Goal: Task Accomplishment & Management: Manage account settings

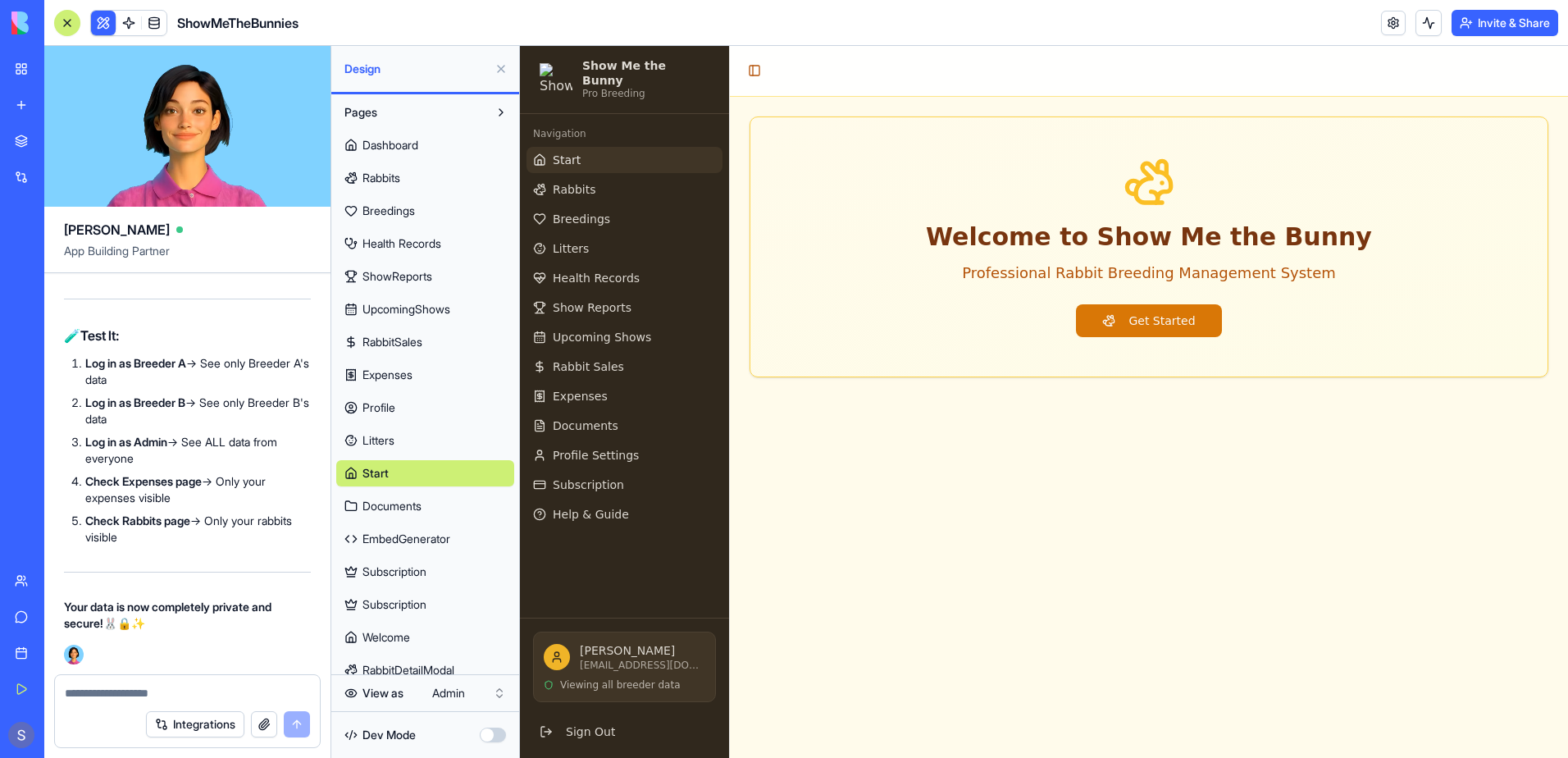
scroll to position [286851, 0]
click at [102, 691] on textarea at bounding box center [187, 693] width 245 height 17
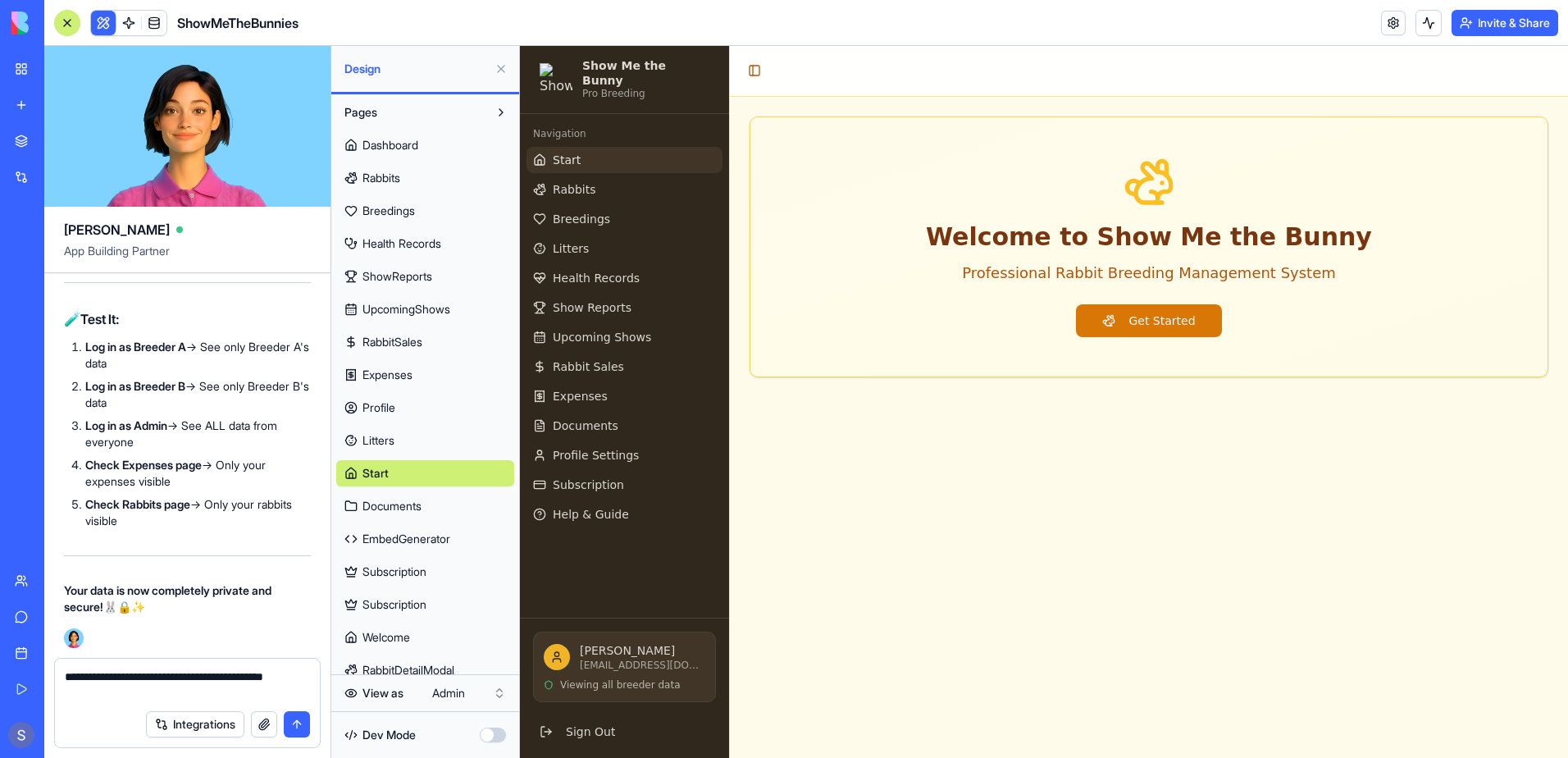
type textarea "**********"
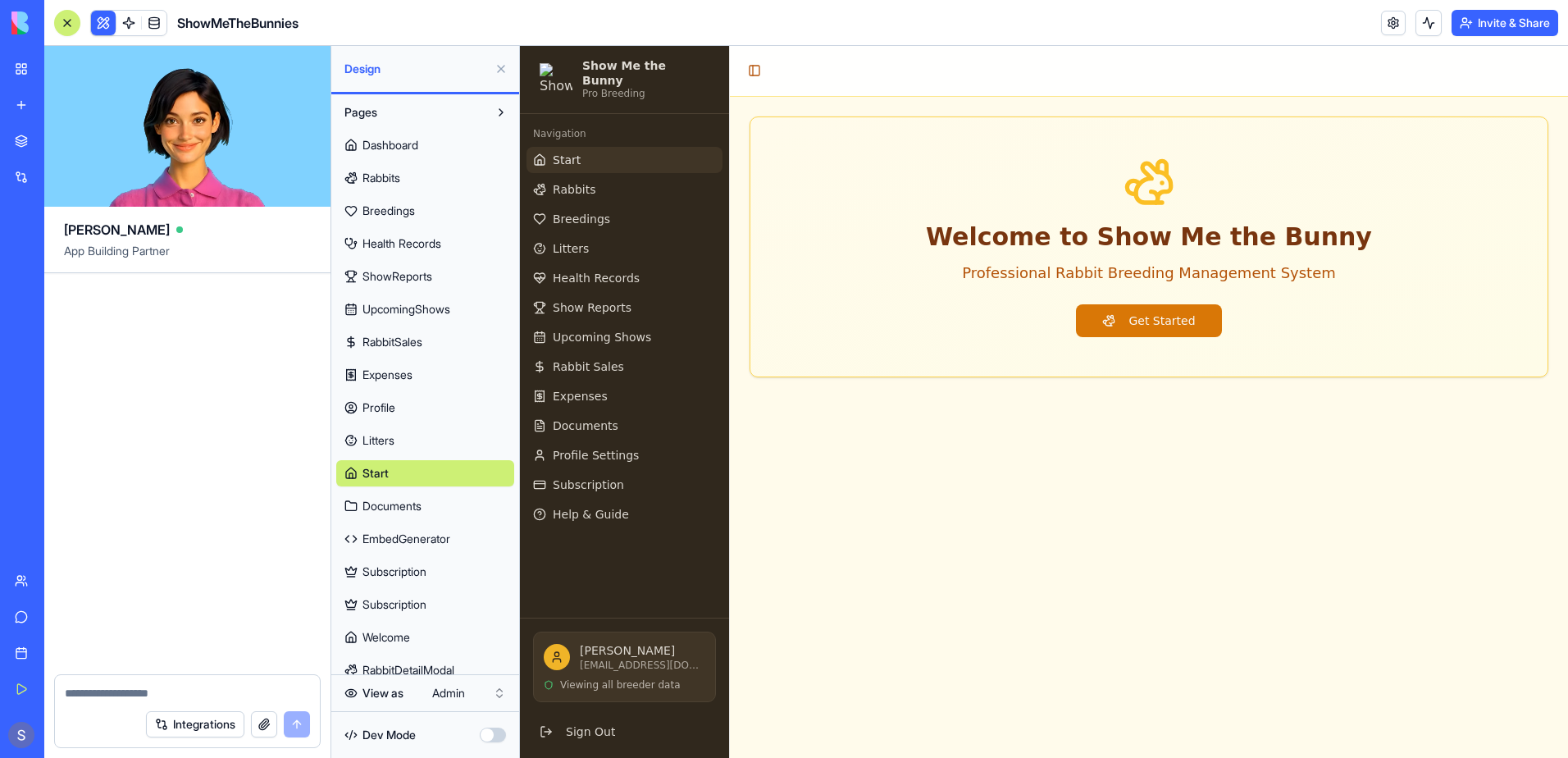
scroll to position [289259, 0]
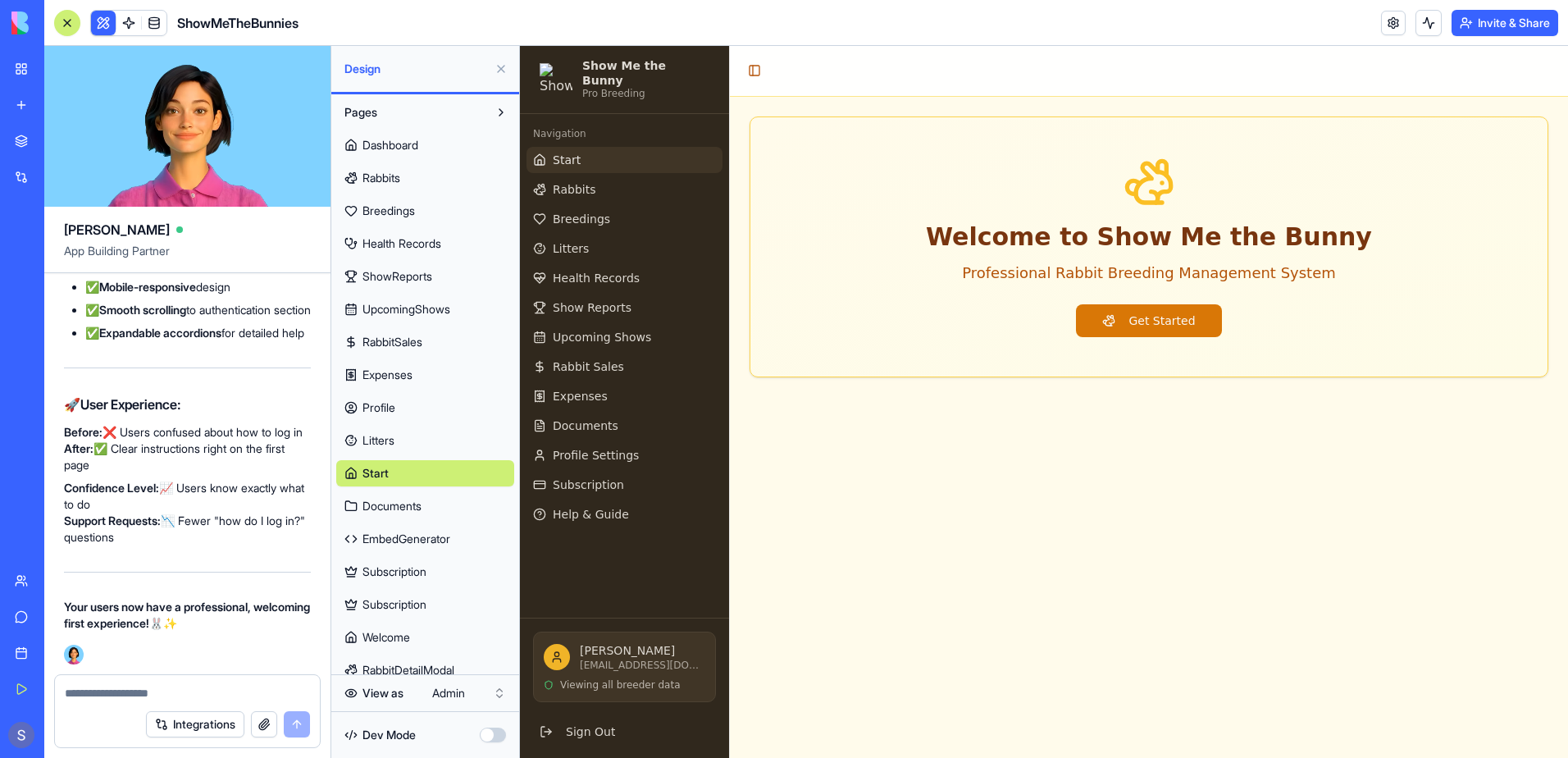
click at [92, 696] on textarea at bounding box center [187, 693] width 245 height 17
click at [84, 692] on textarea at bounding box center [187, 693] width 245 height 17
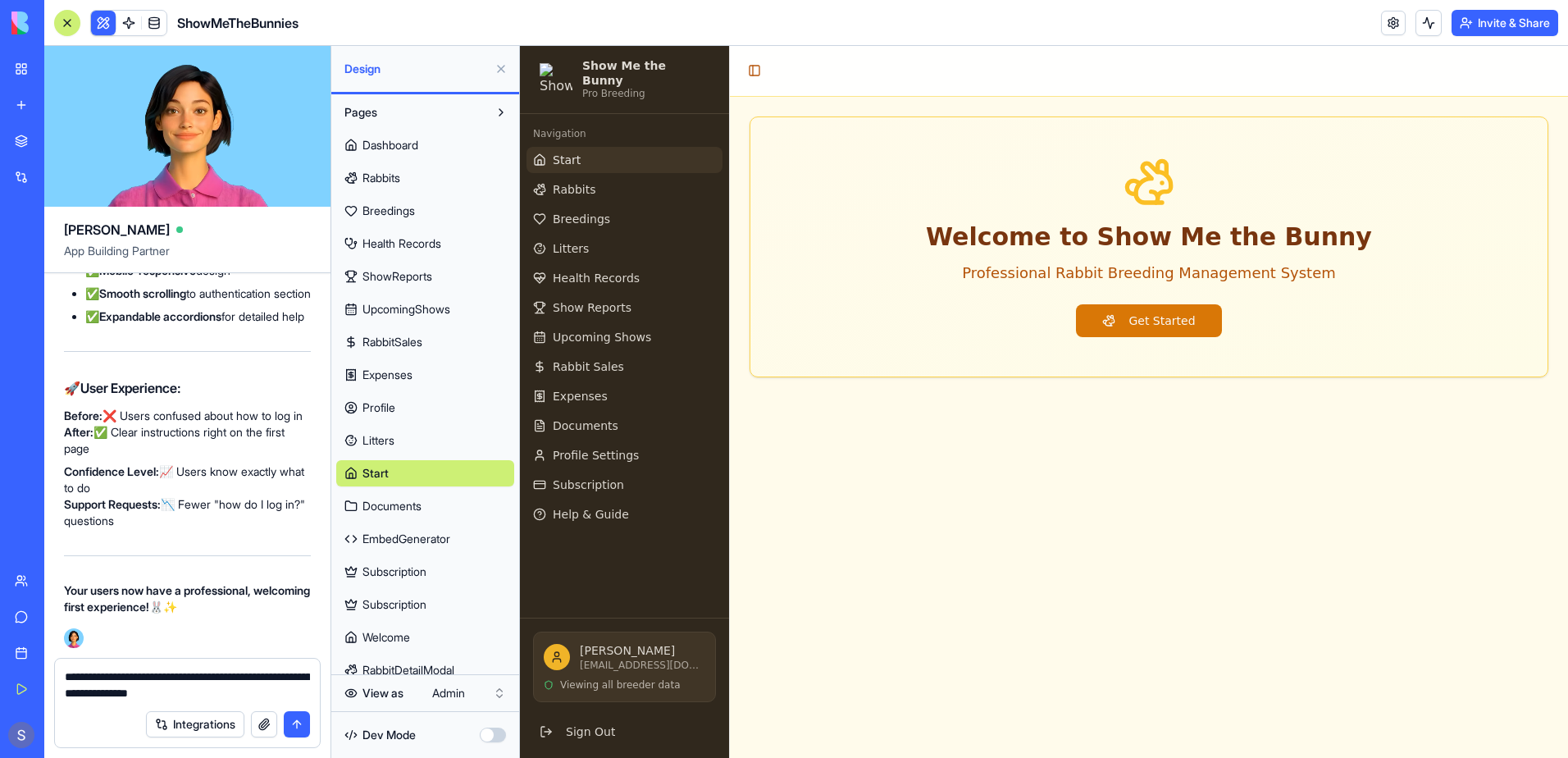
type textarea "**********"
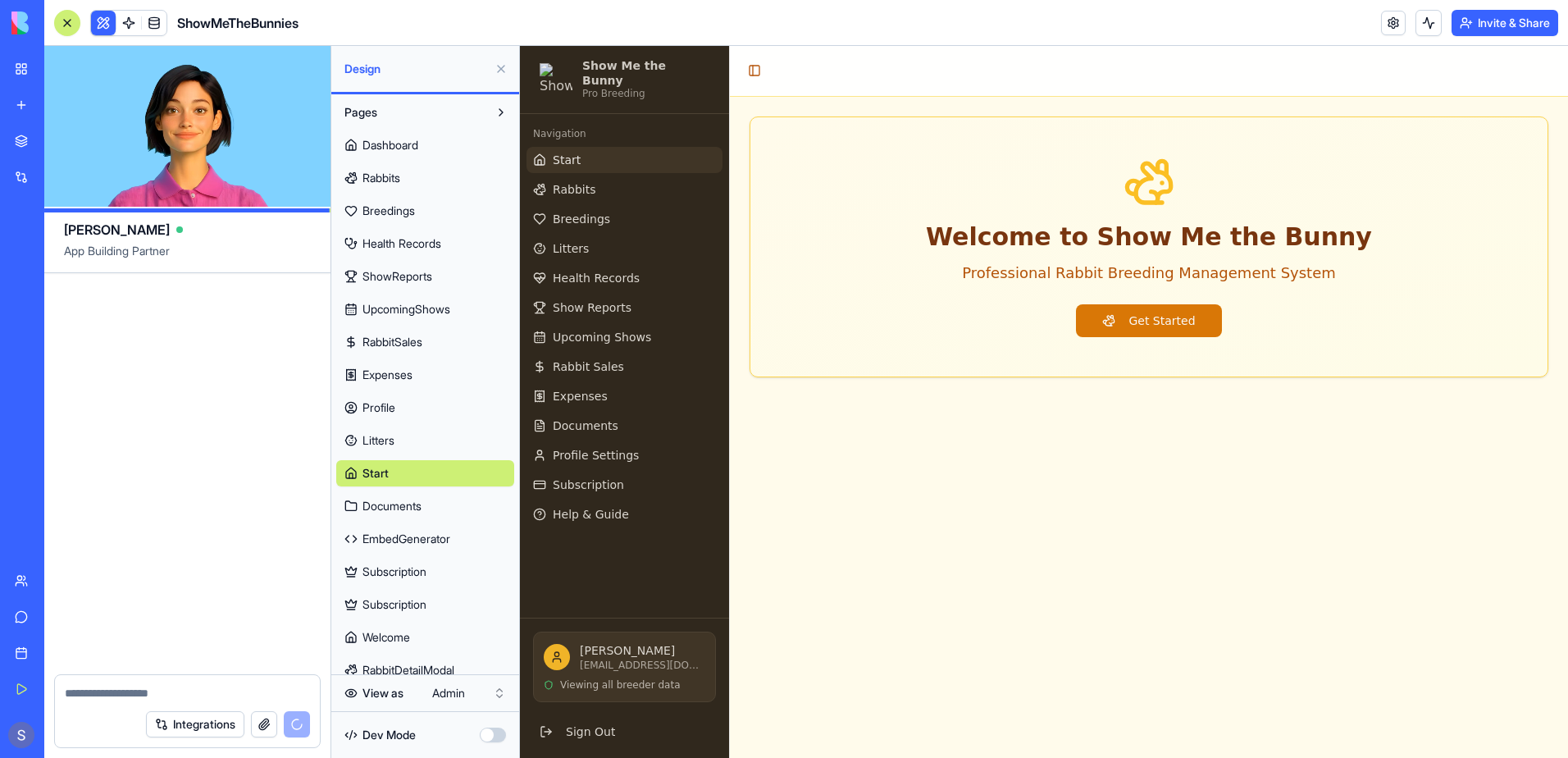
scroll to position [291225, 0]
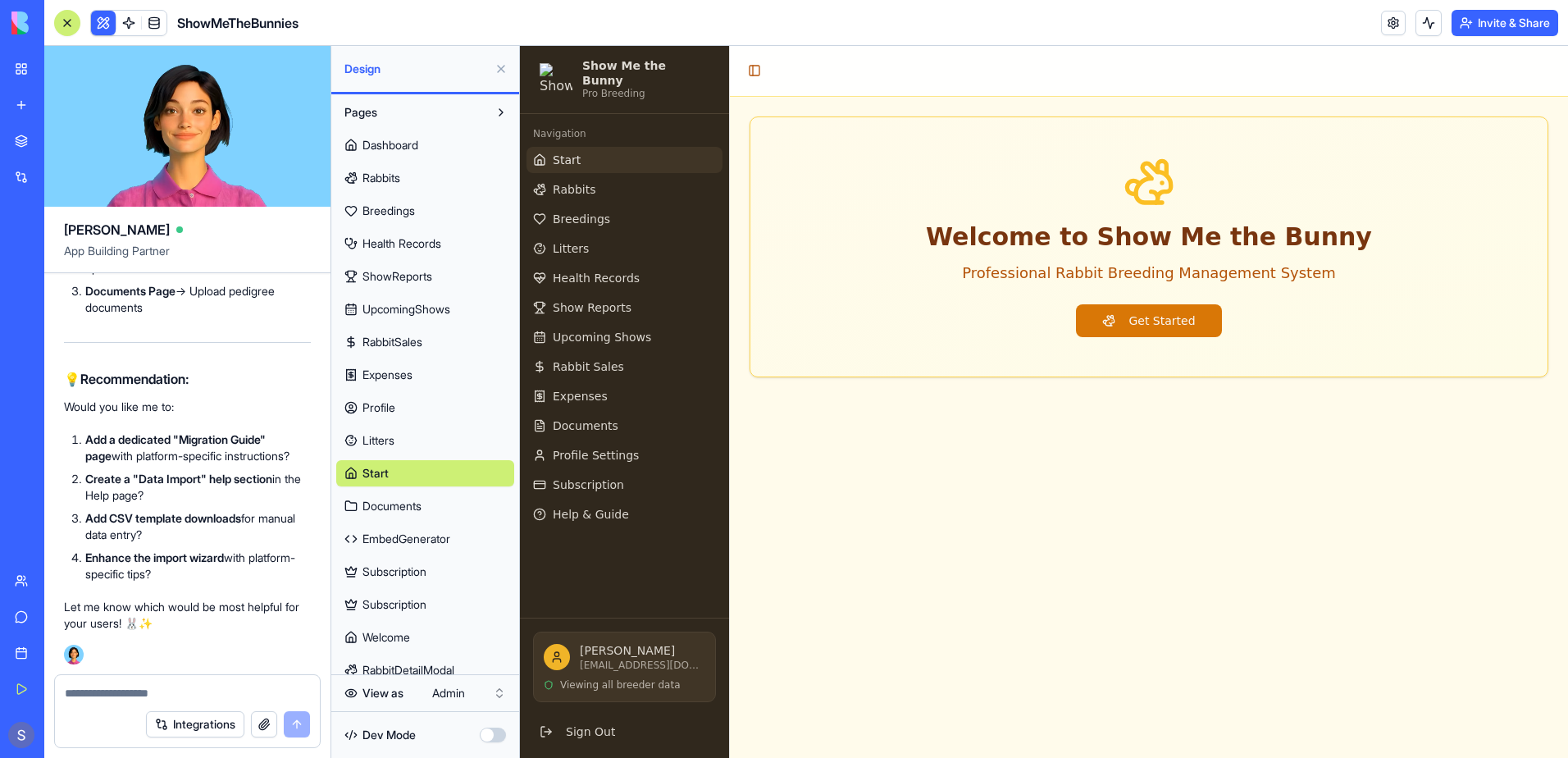
click at [382, 153] on span "Dashboard" at bounding box center [390, 145] width 55 height 17
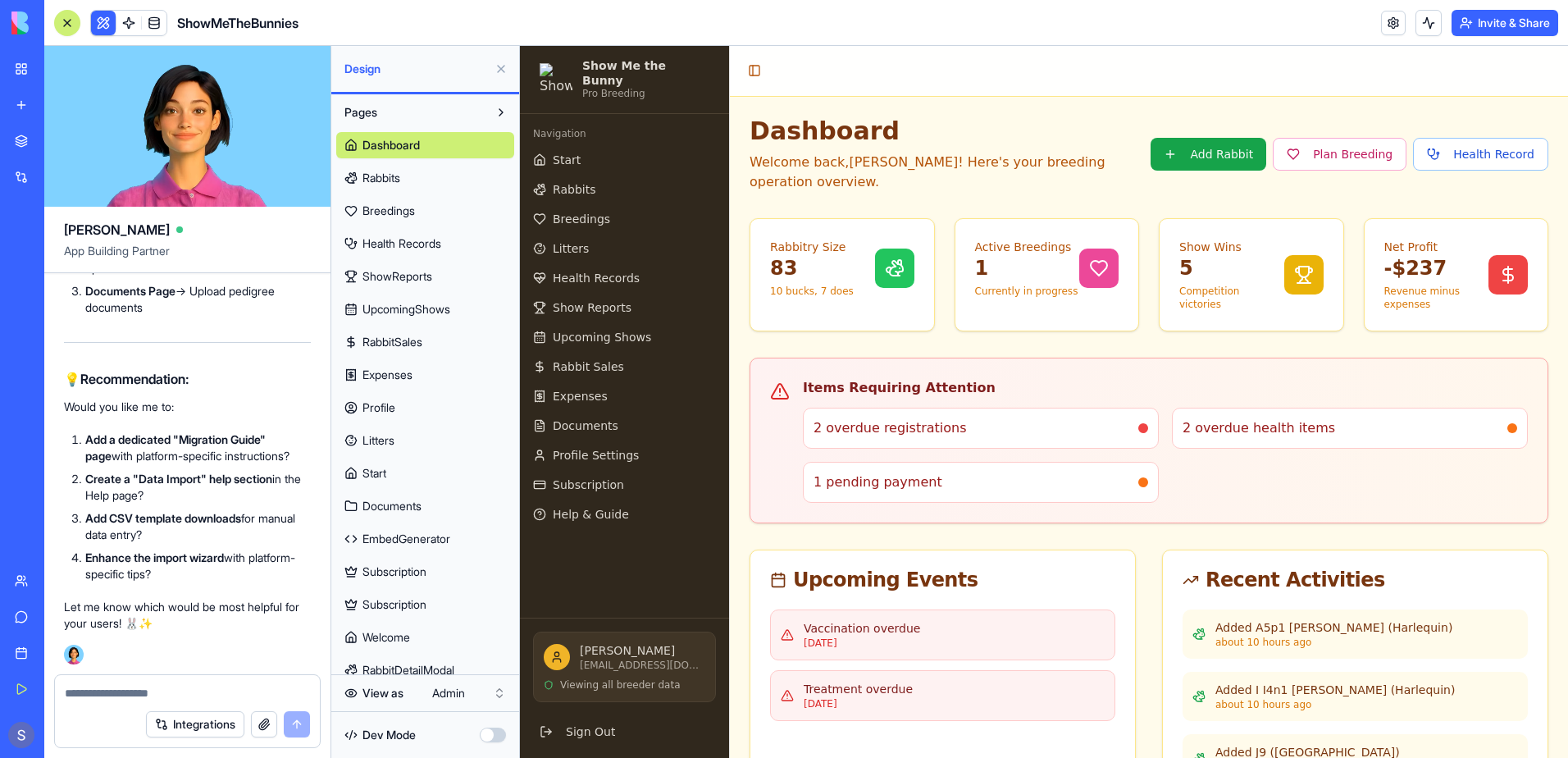
click at [890, 418] on span "2 overdue registrations" at bounding box center [890, 428] width 153 height 19
click at [87, 441] on strong "Add a dedicated "Migration Guide" page" at bounding box center [176, 447] width 181 height 30
drag, startPoint x: 87, startPoint y: 441, endPoint x: 193, endPoint y: 497, distance: 119.9
click at [193, 497] on ol "Add a dedicated "Migration Guide" page with platform-specific instructions? Cre…" at bounding box center [187, 506] width 247 height 151
click at [104, 694] on textarea at bounding box center [187, 693] width 245 height 17
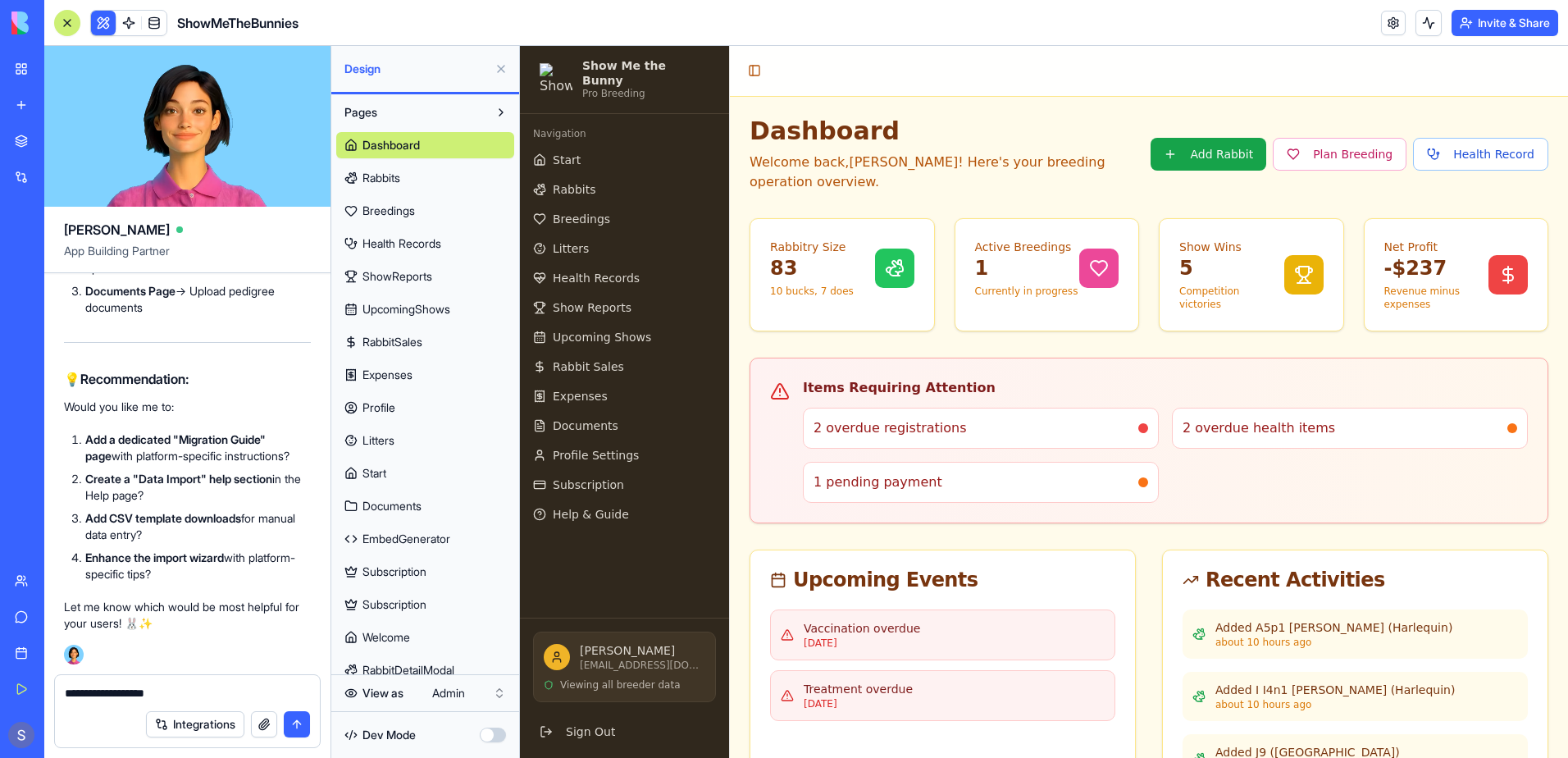
type textarea "**********"
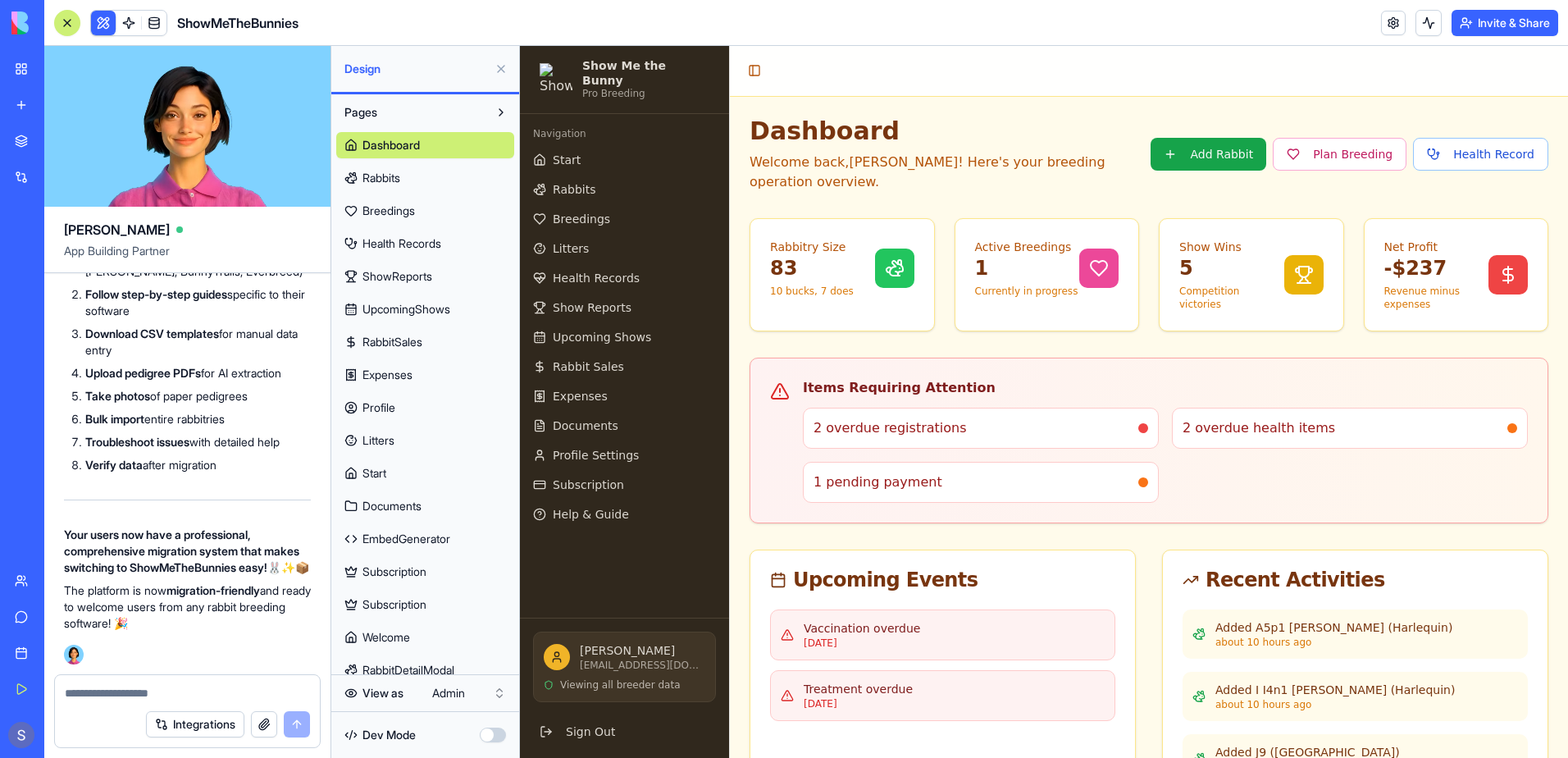
scroll to position [295746, 0]
click at [96, 683] on div at bounding box center [187, 688] width 265 height 26
click at [90, 699] on textarea at bounding box center [187, 693] width 245 height 17
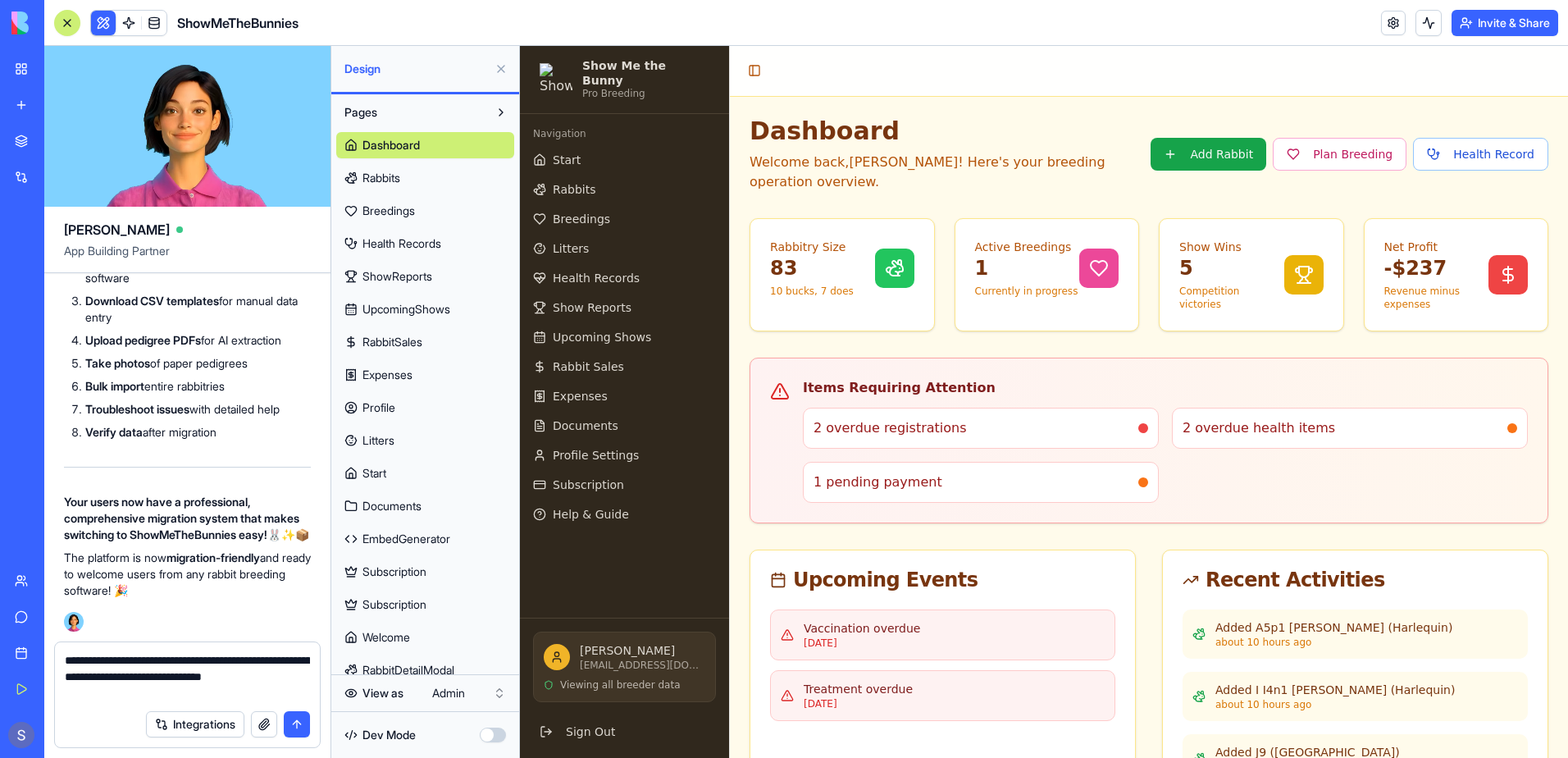
click at [214, 661] on textarea "**********" at bounding box center [187, 676] width 245 height 50
click at [109, 673] on textarea "**********" at bounding box center [187, 676] width 245 height 50
type textarea "**********"
click at [291, 726] on button "submit" at bounding box center [296, 724] width 26 height 26
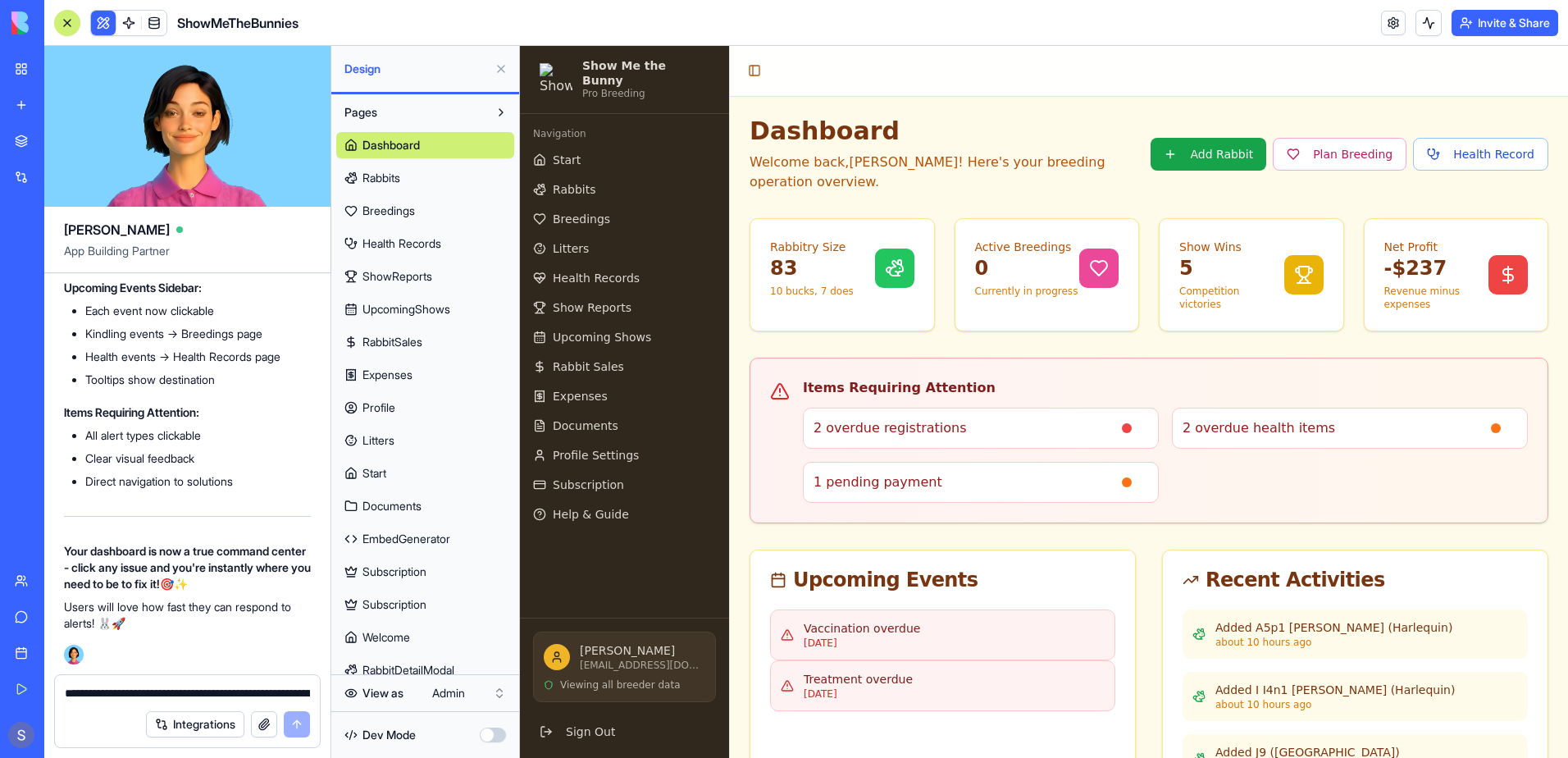
scroll to position [298457, 0]
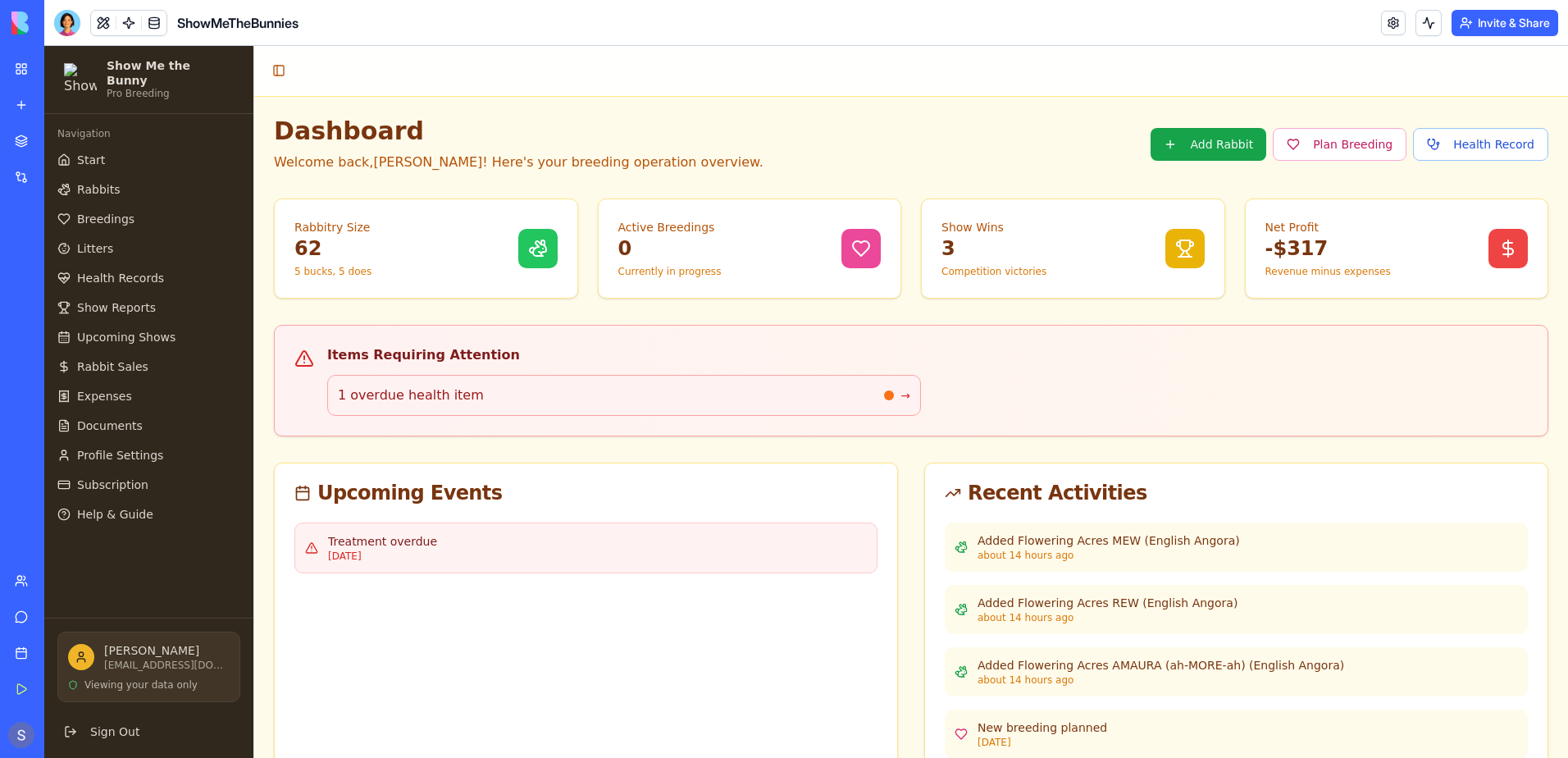
click at [412, 397] on span "1 overdue health item" at bounding box center [411, 396] width 146 height 19
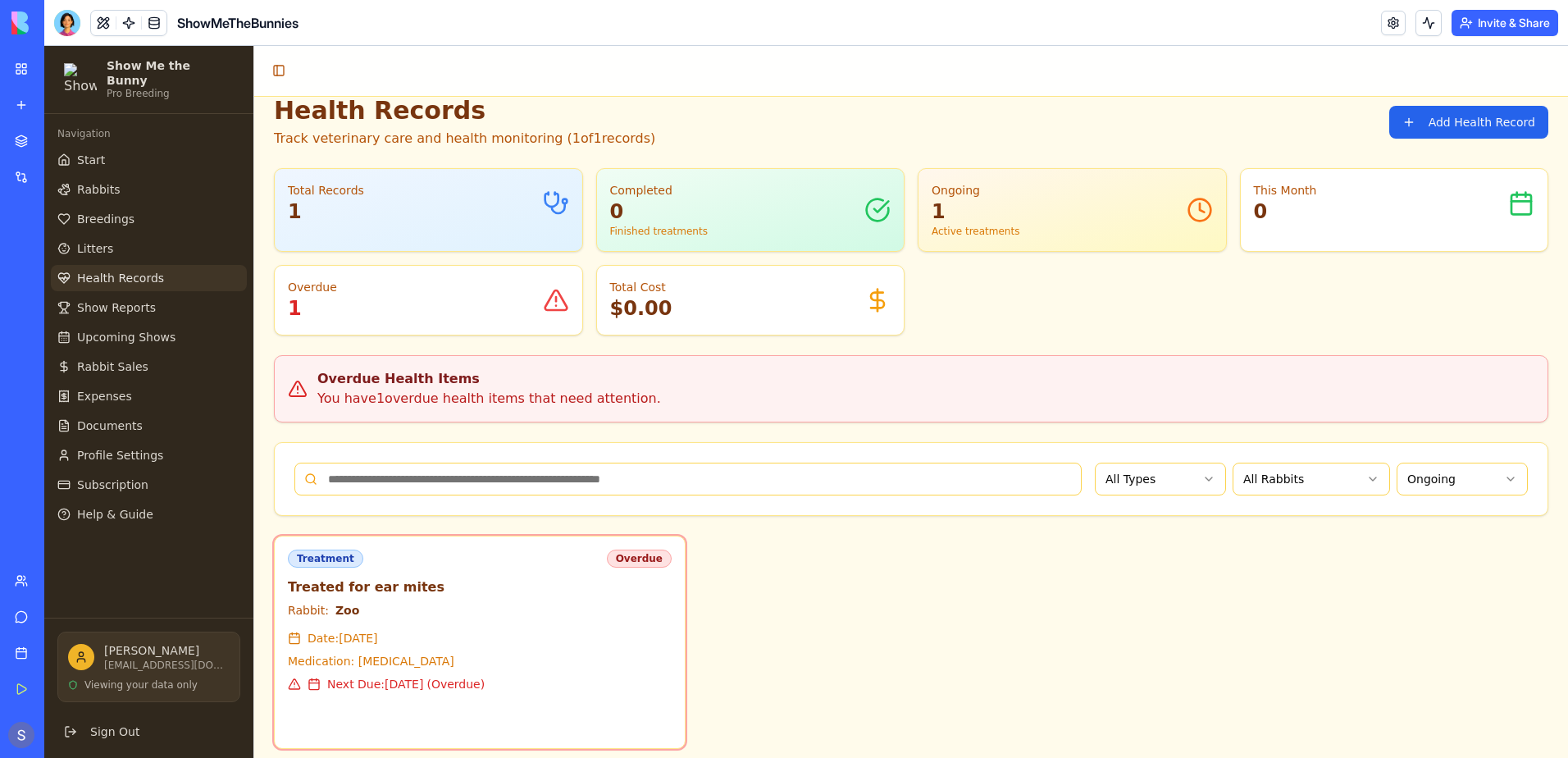
scroll to position [30, 0]
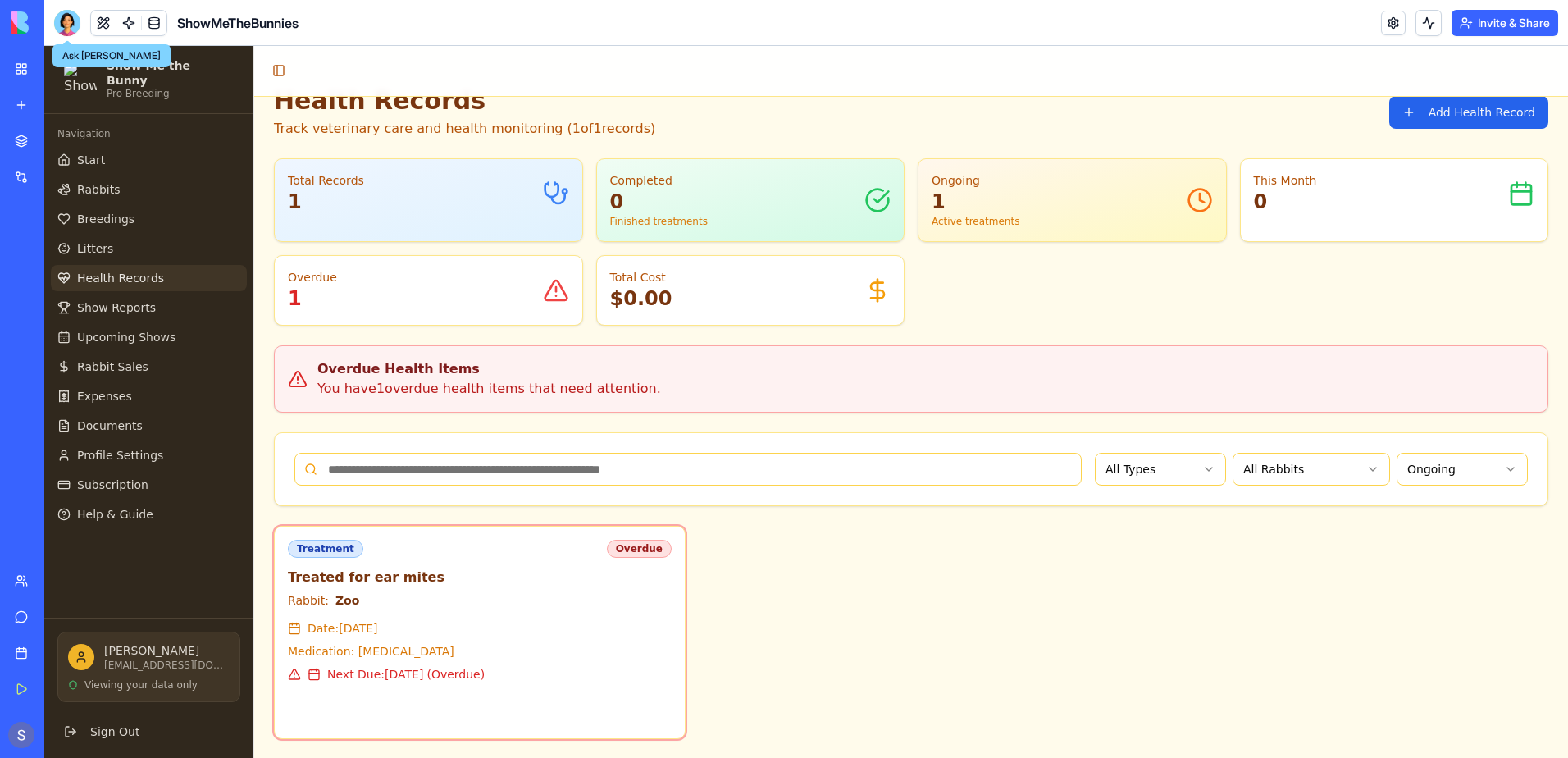
drag, startPoint x: 65, startPoint y: 29, endPoint x: 62, endPoint y: 45, distance: 16.3
click at [65, 29] on div at bounding box center [67, 22] width 26 height 26
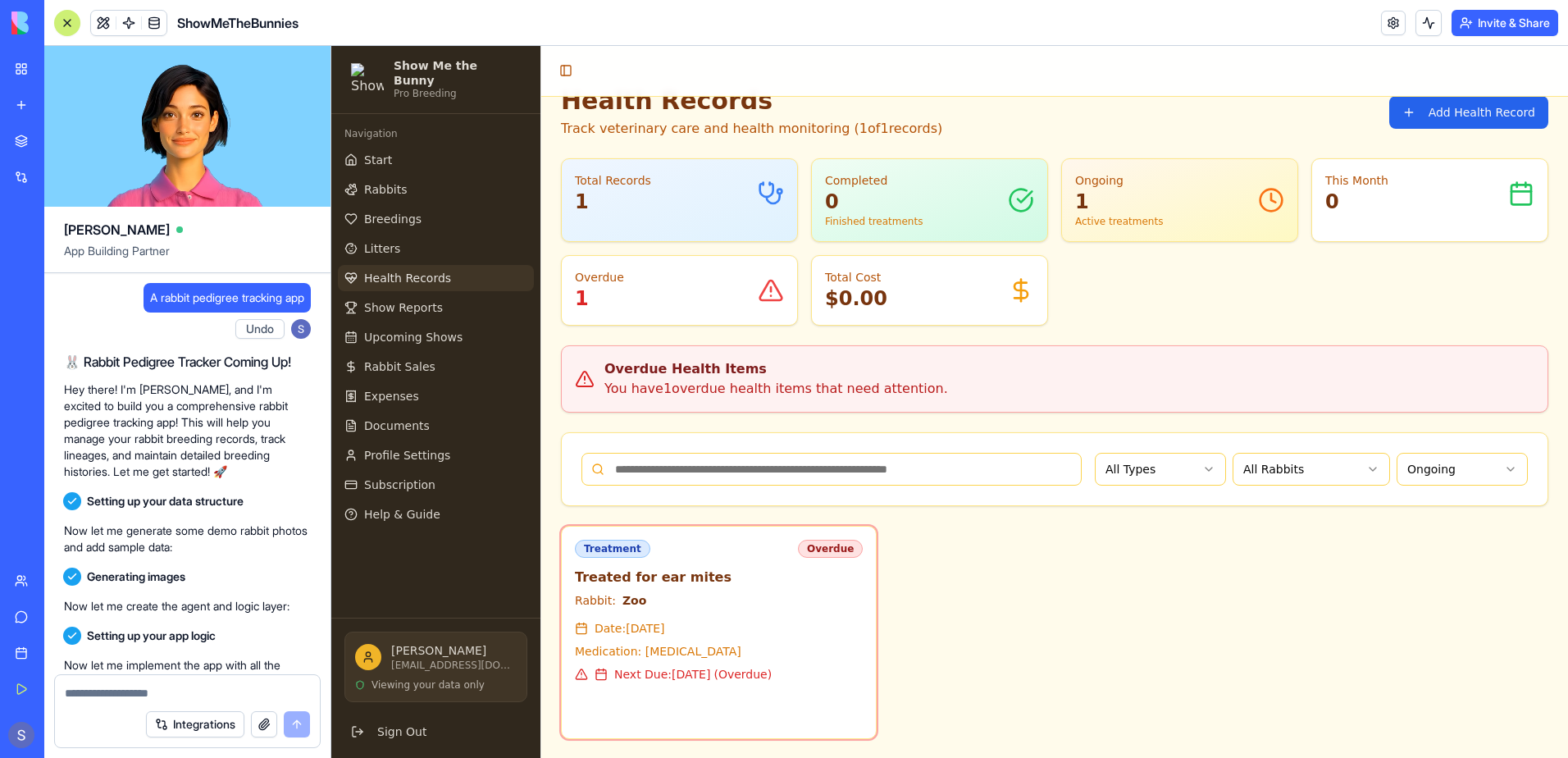
scroll to position [0, 0]
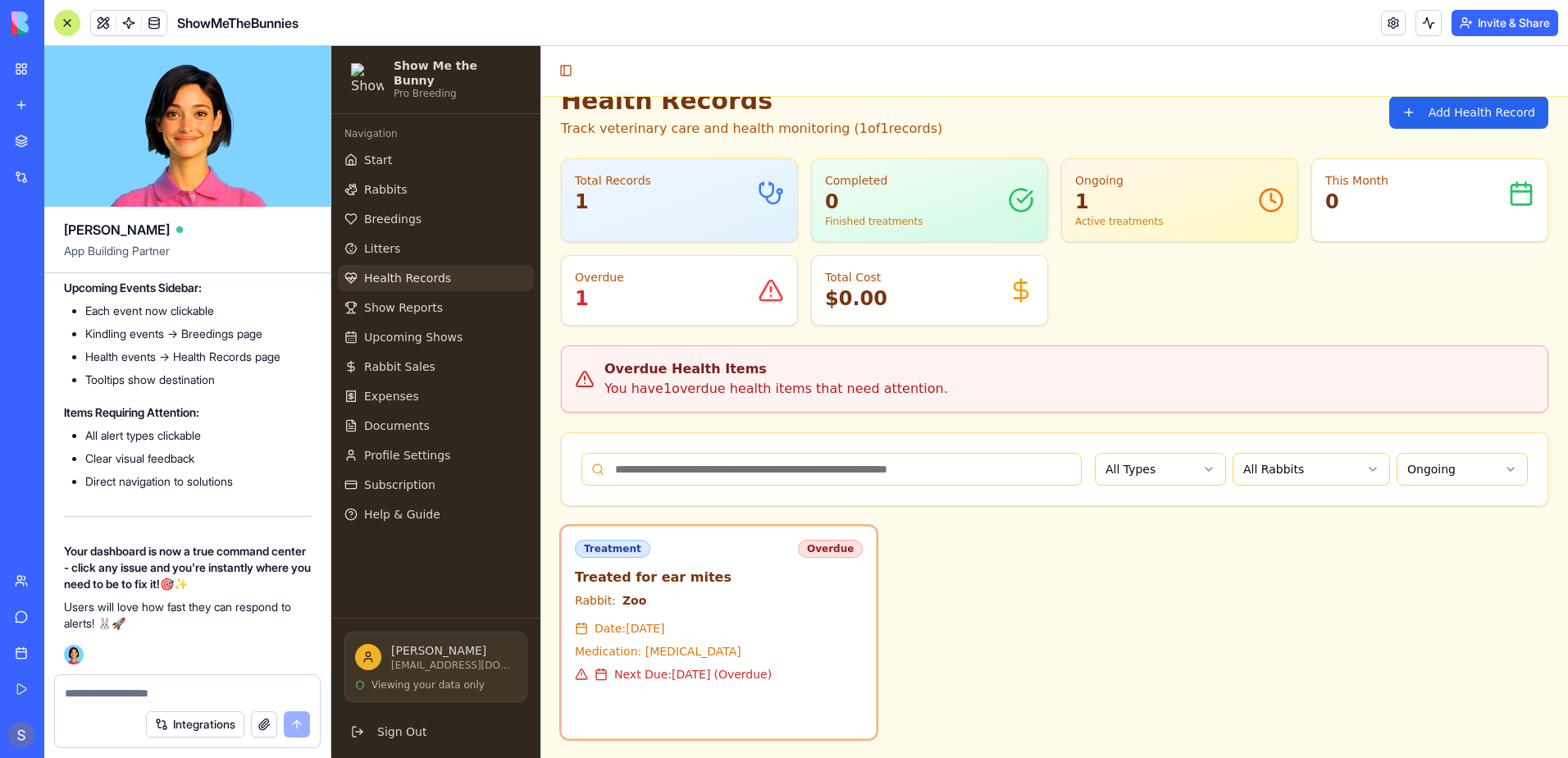
click at [85, 690] on textarea at bounding box center [187, 693] width 245 height 17
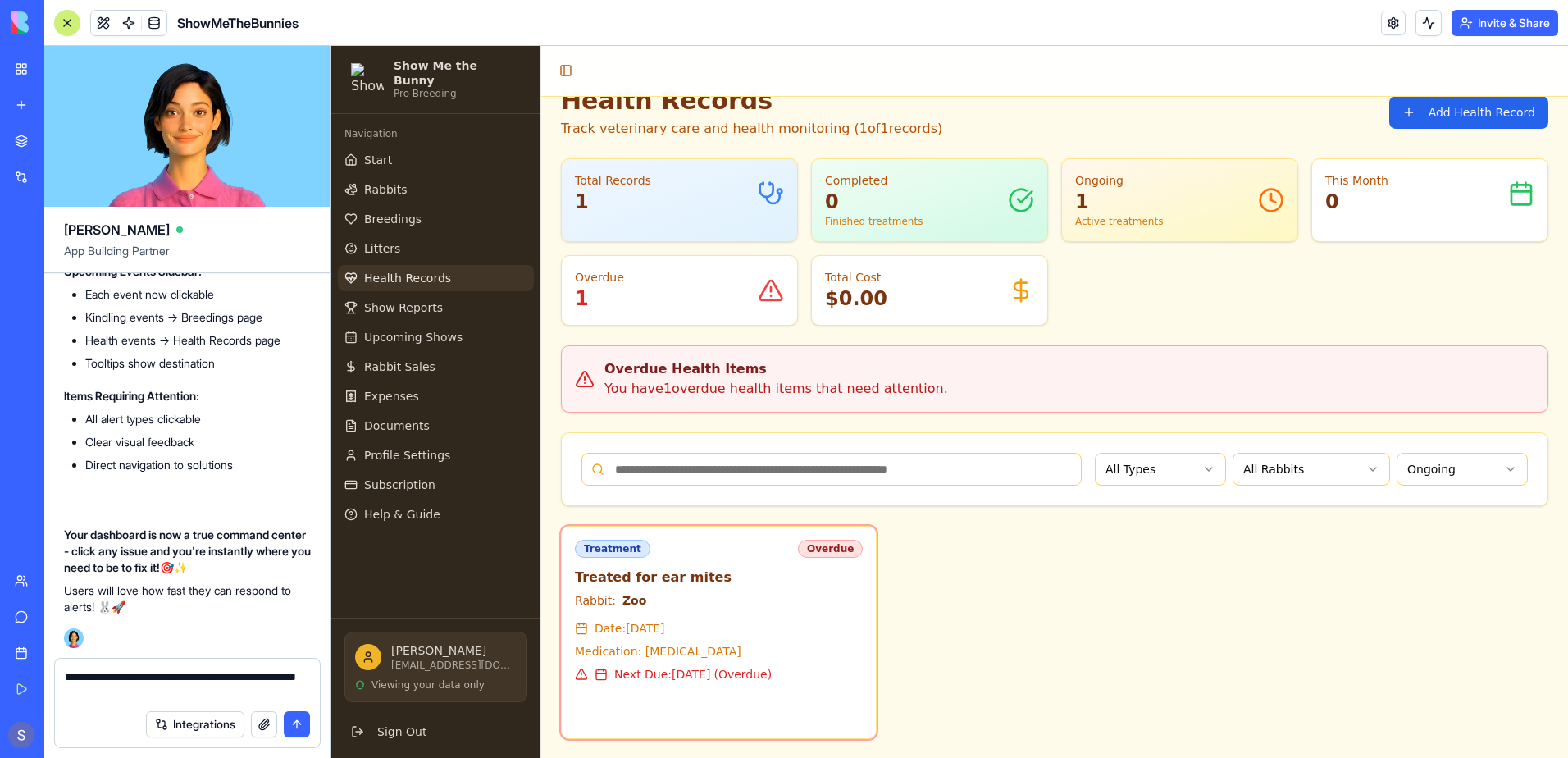
type textarea "**********"
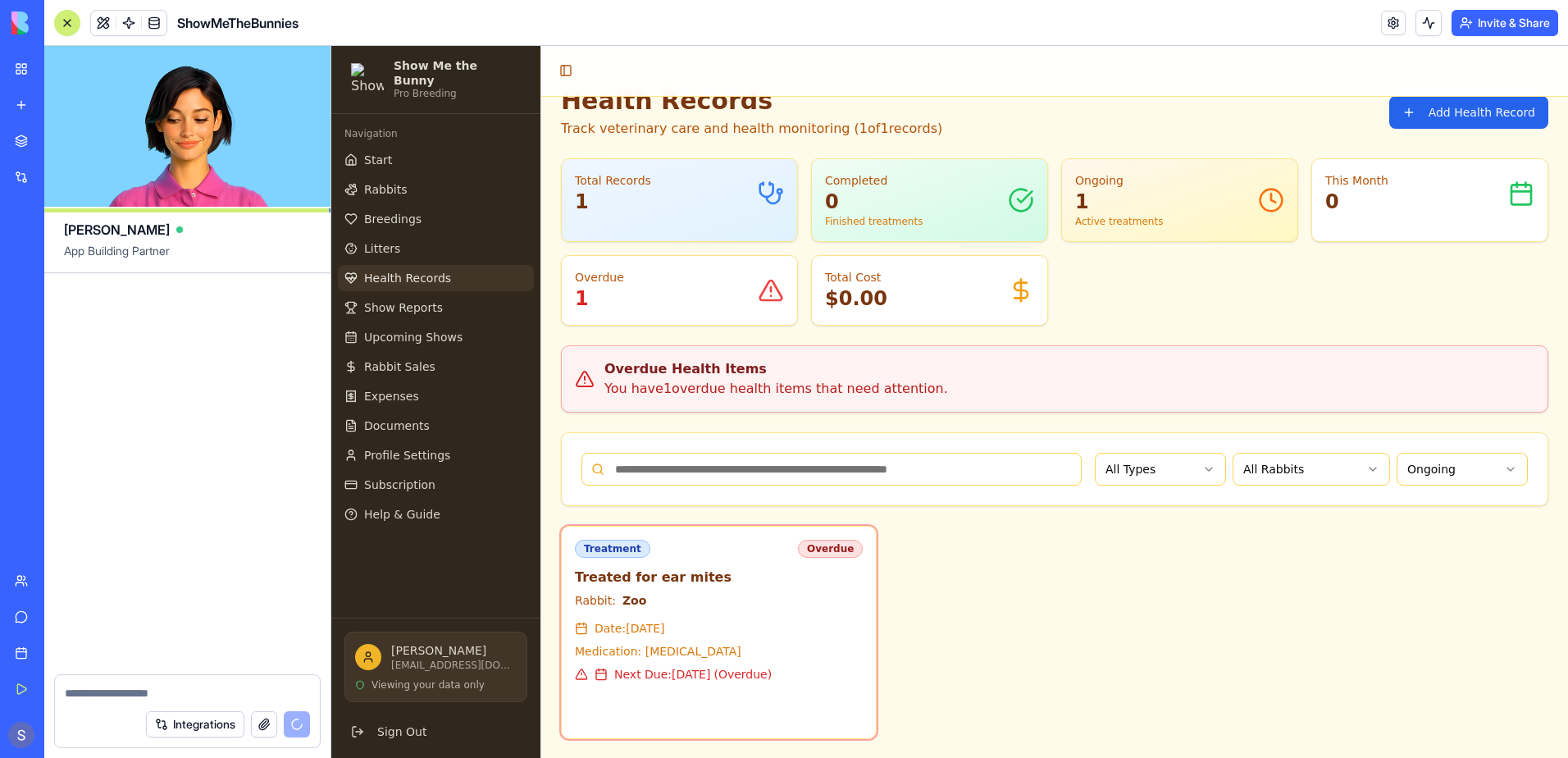
scroll to position [302215, 0]
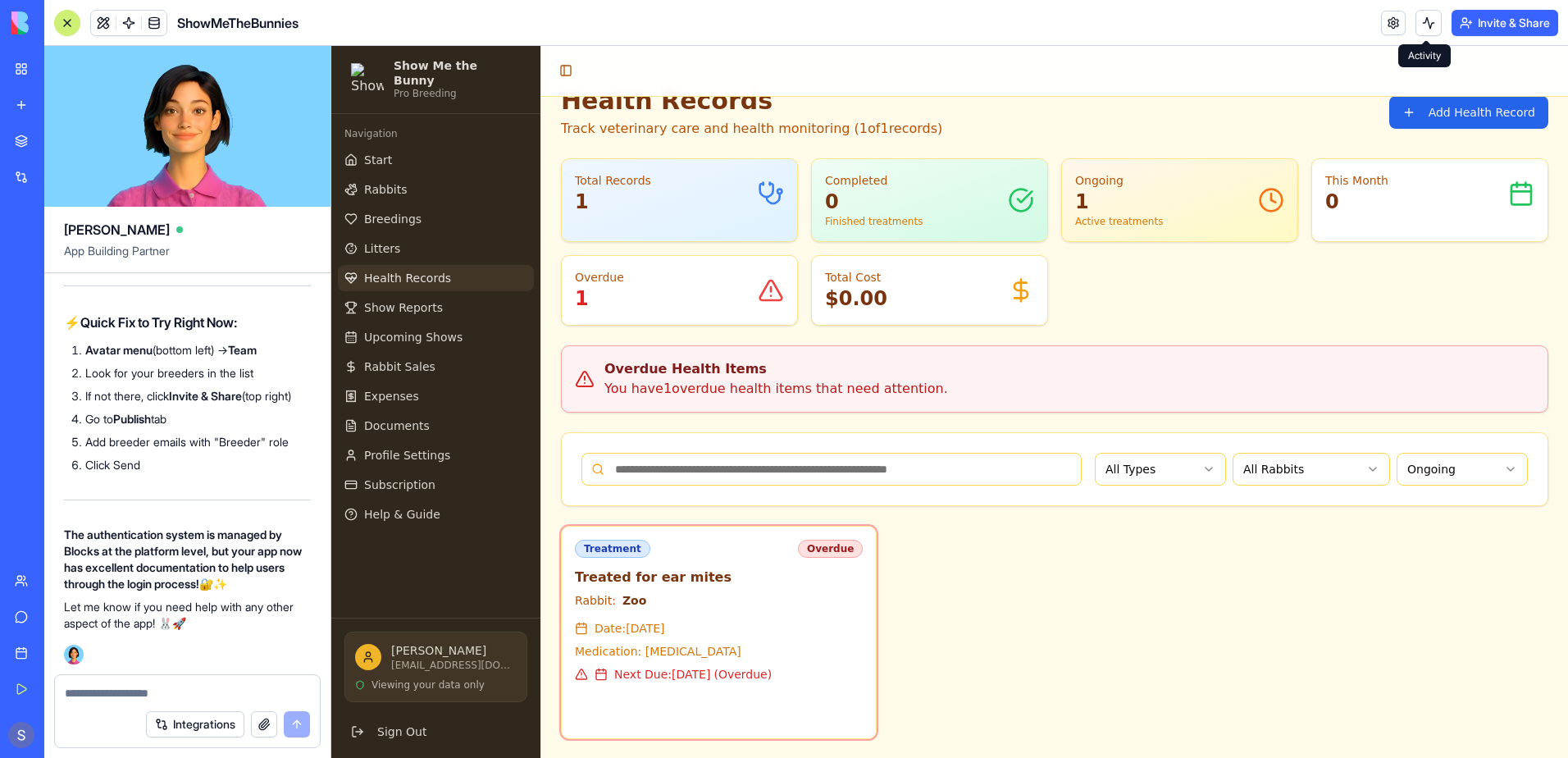
click at [1423, 24] on button at bounding box center [1428, 22] width 26 height 26
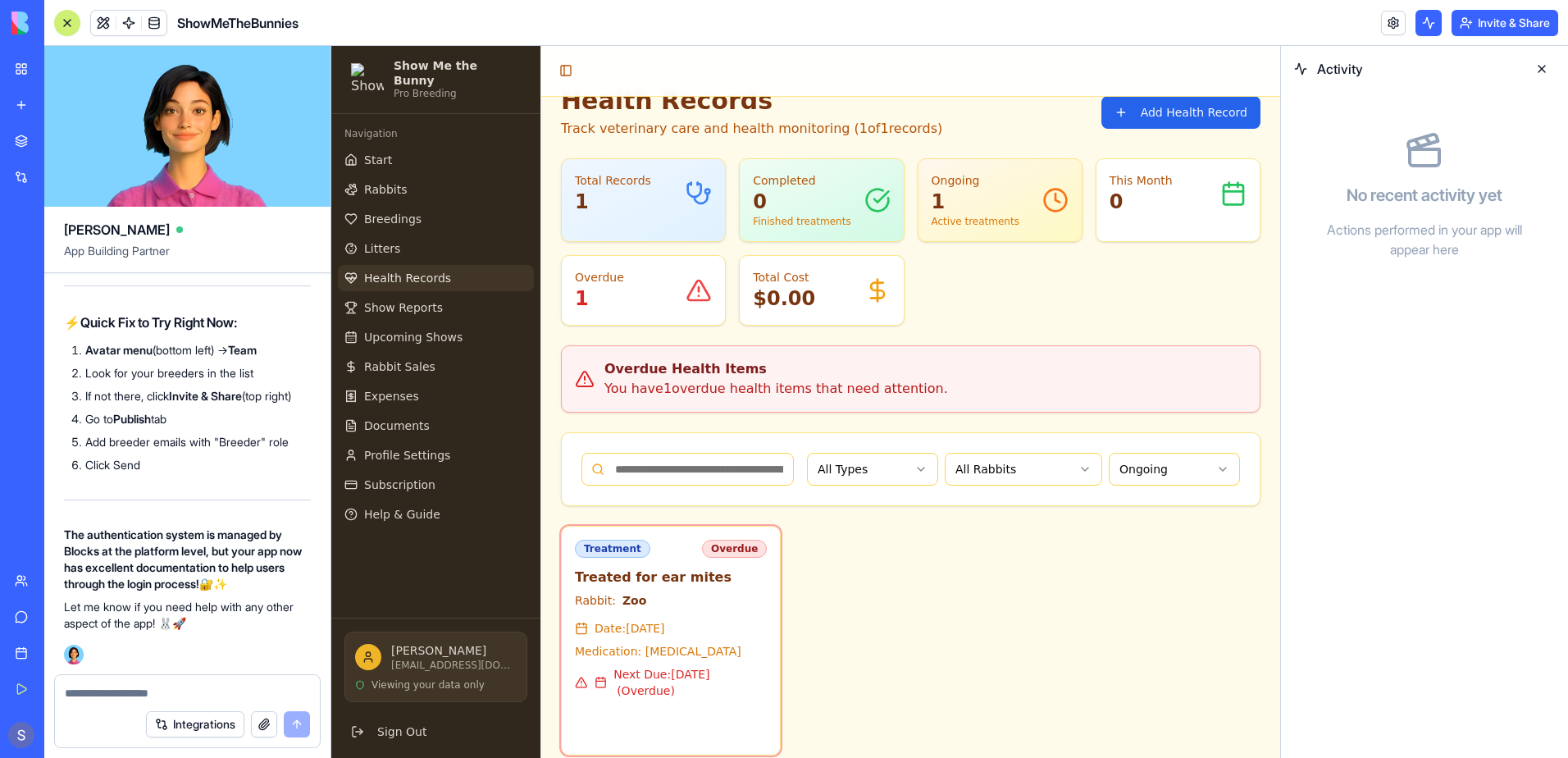
click at [1463, 28] on button "Invite & Share" at bounding box center [1505, 22] width 107 height 26
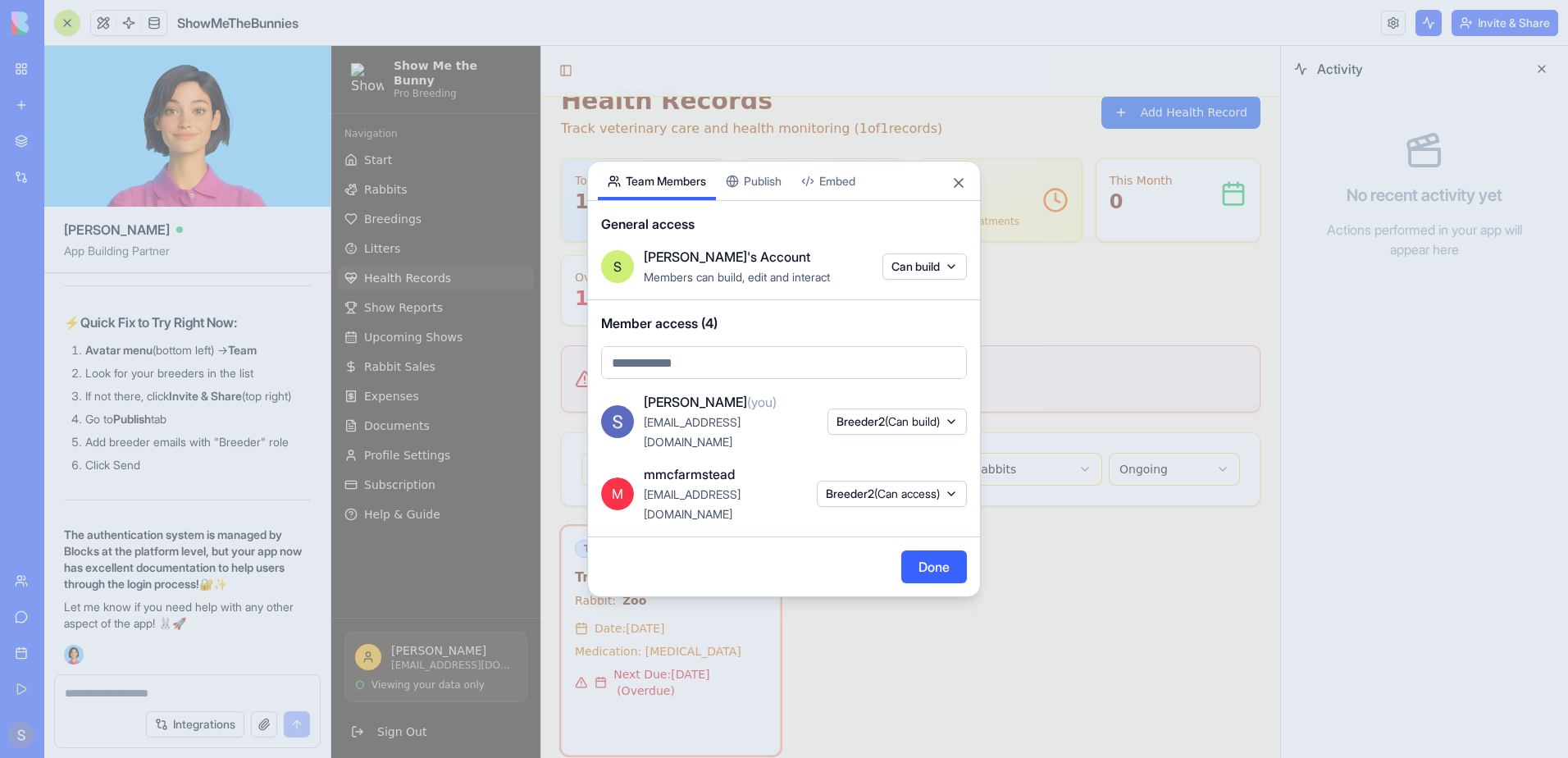
click at [766, 203] on body "My Workspace New app Marketplace Integrations Recent PDF Viewer ShowMeTheBunnie…" at bounding box center [784, 379] width 1568 height 758
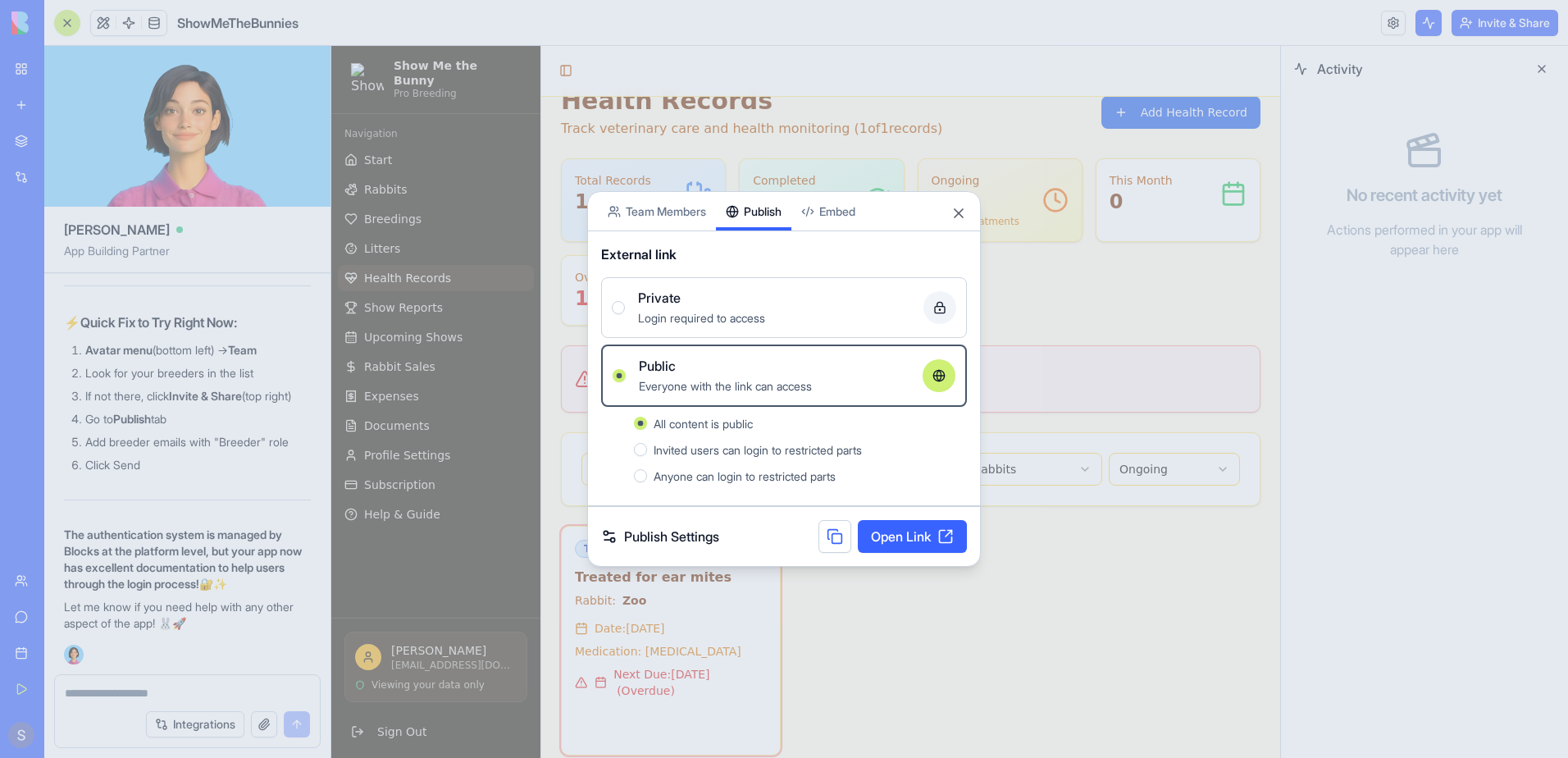
click at [910, 537] on link "Open Link" at bounding box center [912, 536] width 109 height 33
click at [832, 535] on button at bounding box center [835, 536] width 33 height 33
click at [957, 218] on button "Close" at bounding box center [958, 213] width 17 height 17
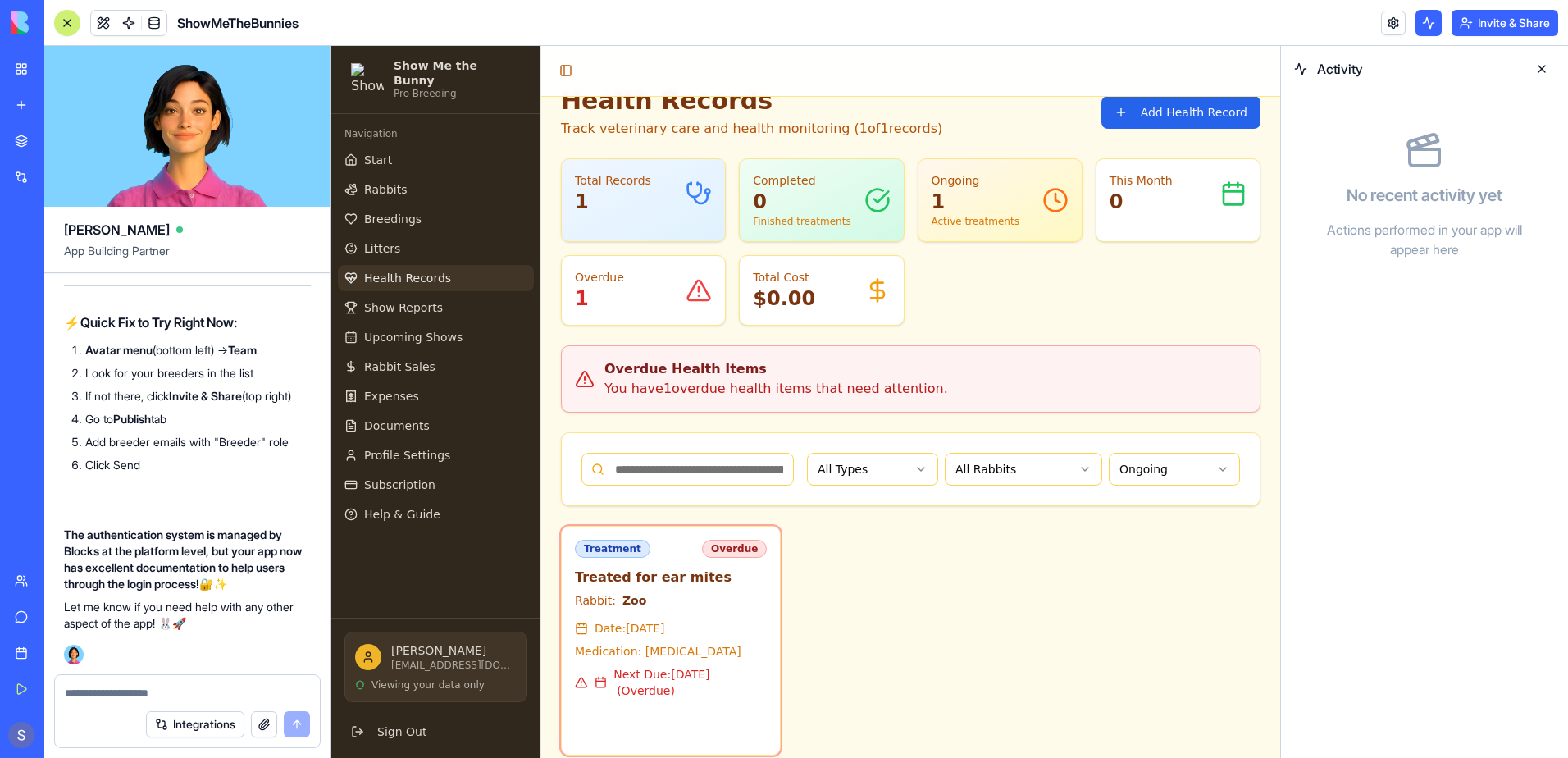
click at [1483, 23] on button "Invite & Share" at bounding box center [1505, 22] width 107 height 26
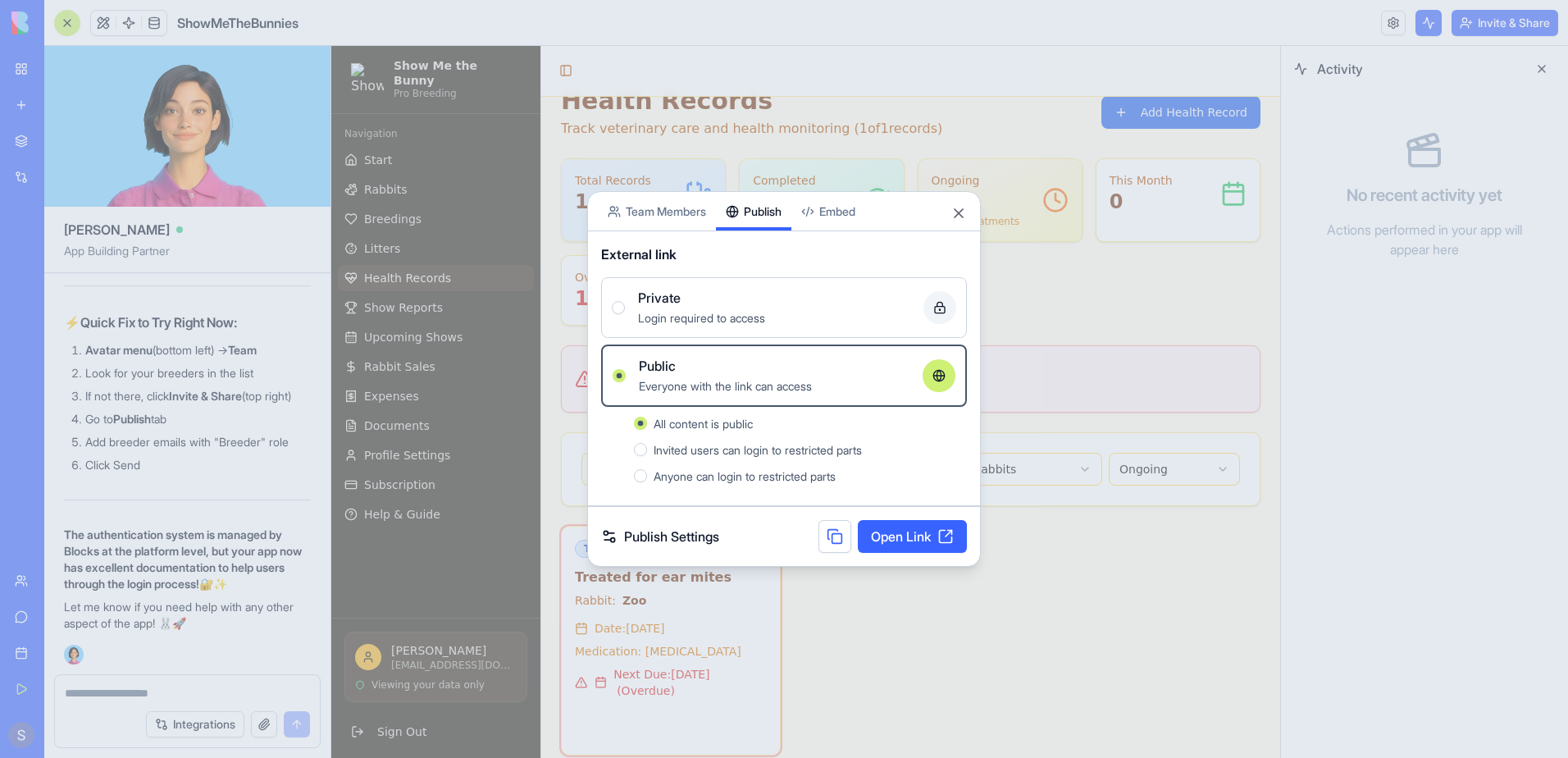
click at [662, 213] on button "Team Members" at bounding box center [657, 211] width 119 height 39
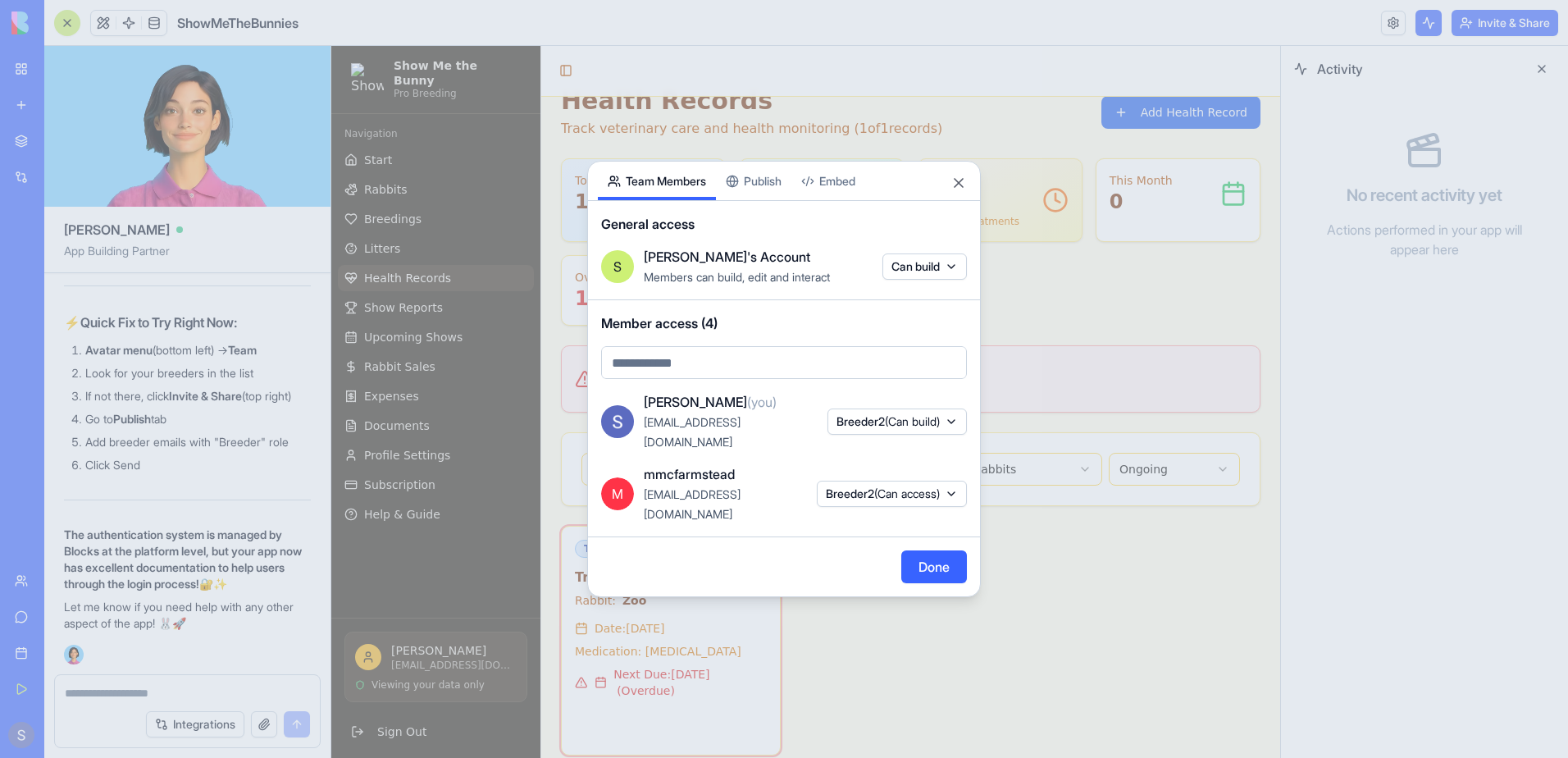
click at [944, 289] on body "My Workspace New app Marketplace Integrations Recent PDF Viewer ShowMeTheBunnie…" at bounding box center [784, 379] width 1568 height 758
click at [786, 277] on div at bounding box center [784, 379] width 1568 height 758
click at [766, 381] on body "My Workspace New app Marketplace Integrations Recent PDF Viewer ShowMeTheBunnie…" at bounding box center [784, 379] width 1568 height 758
type input "**********"
click at [760, 416] on span "firewolfchey@gmail.com" at bounding box center [759, 417] width 216 height 19
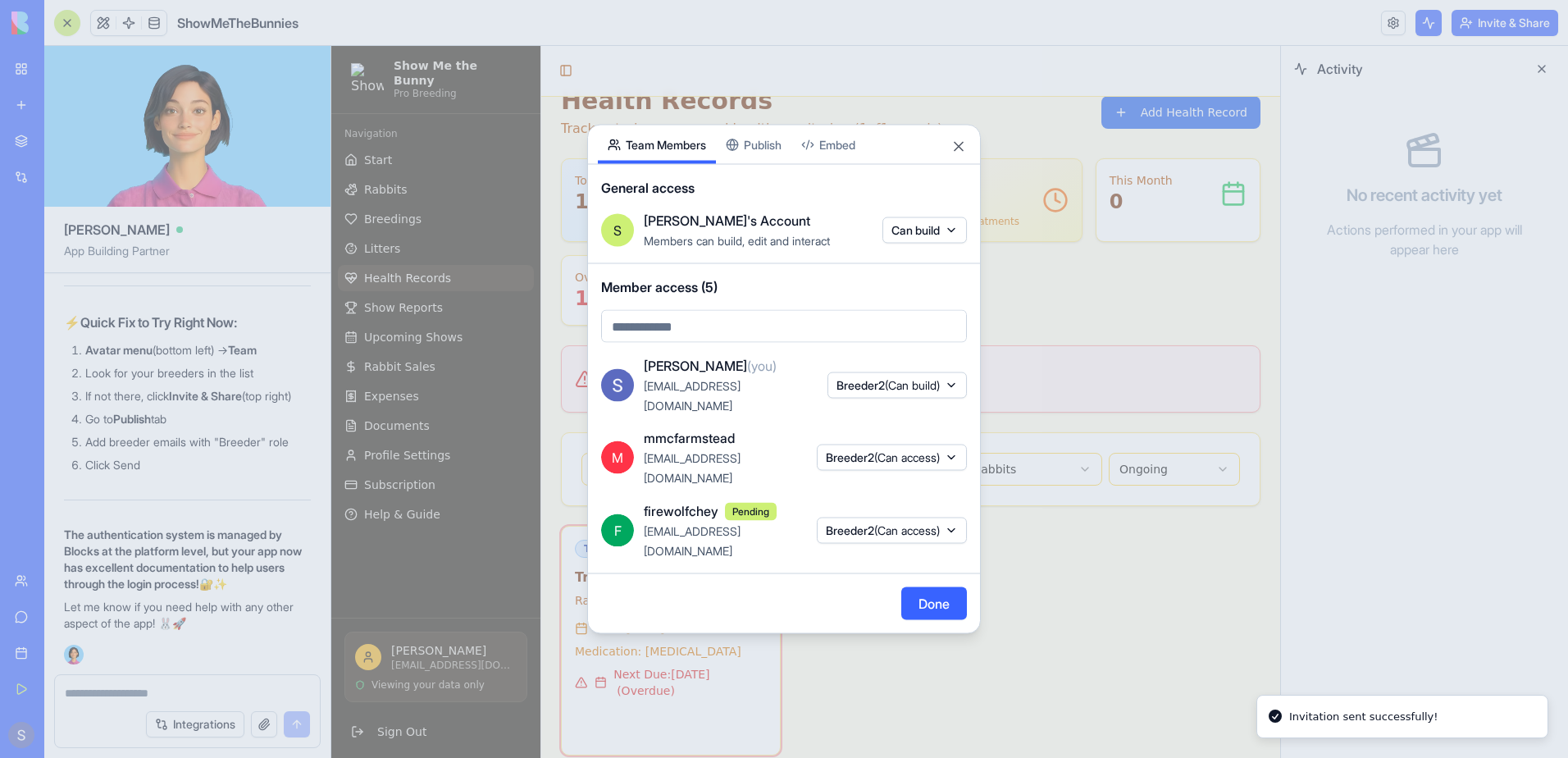
click at [877, 523] on span "(Can access)" at bounding box center [907, 530] width 66 height 14
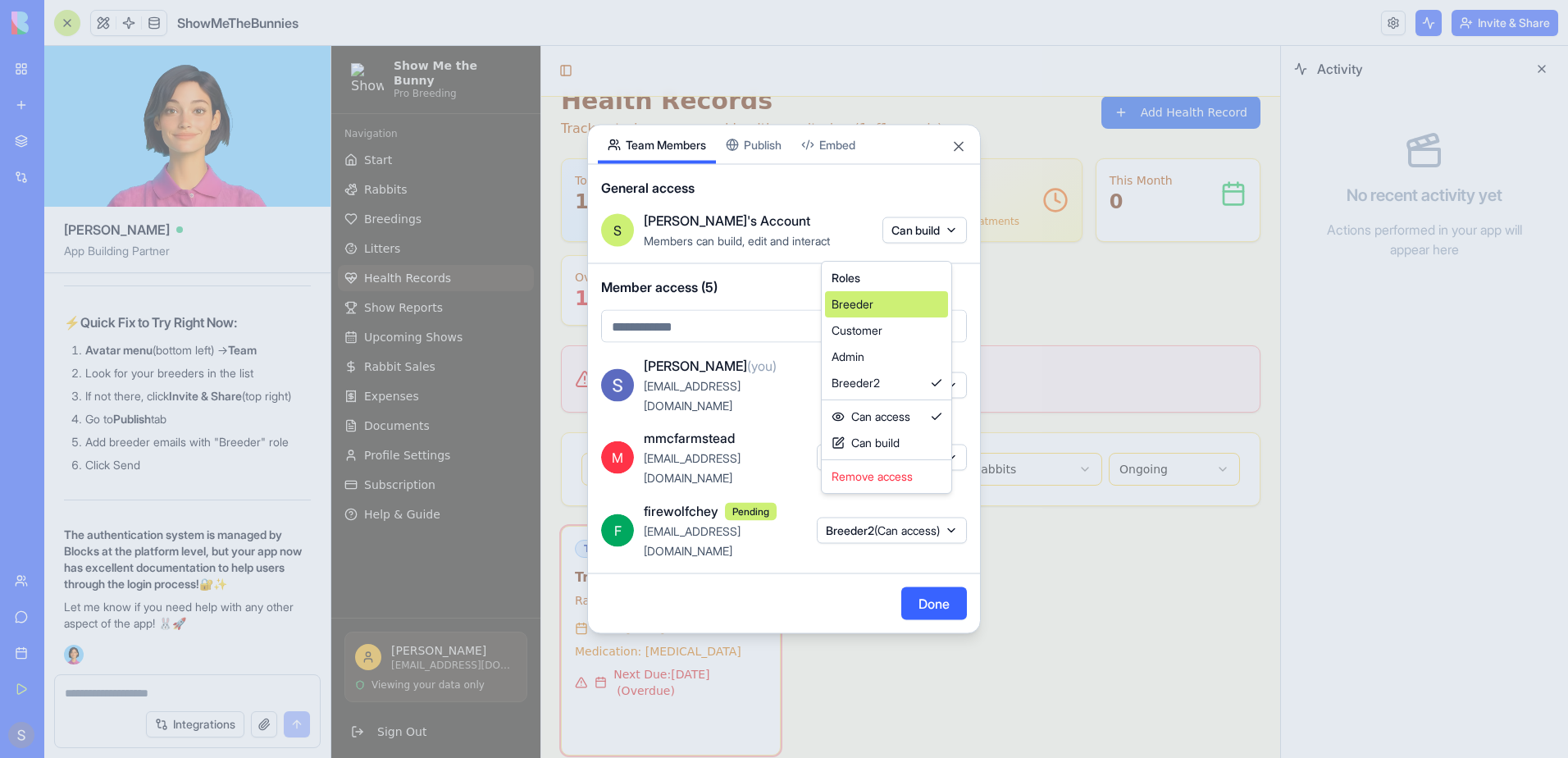
click at [885, 314] on div "Breeder" at bounding box center [886, 304] width 123 height 26
click at [888, 385] on div "Breeder2" at bounding box center [889, 383] width 123 height 26
click at [883, 437] on div "Can build" at bounding box center [886, 442] width 123 height 26
click at [887, 421] on div "Can access" at bounding box center [892, 416] width 123 height 26
click at [917, 575] on div at bounding box center [784, 379] width 1568 height 758
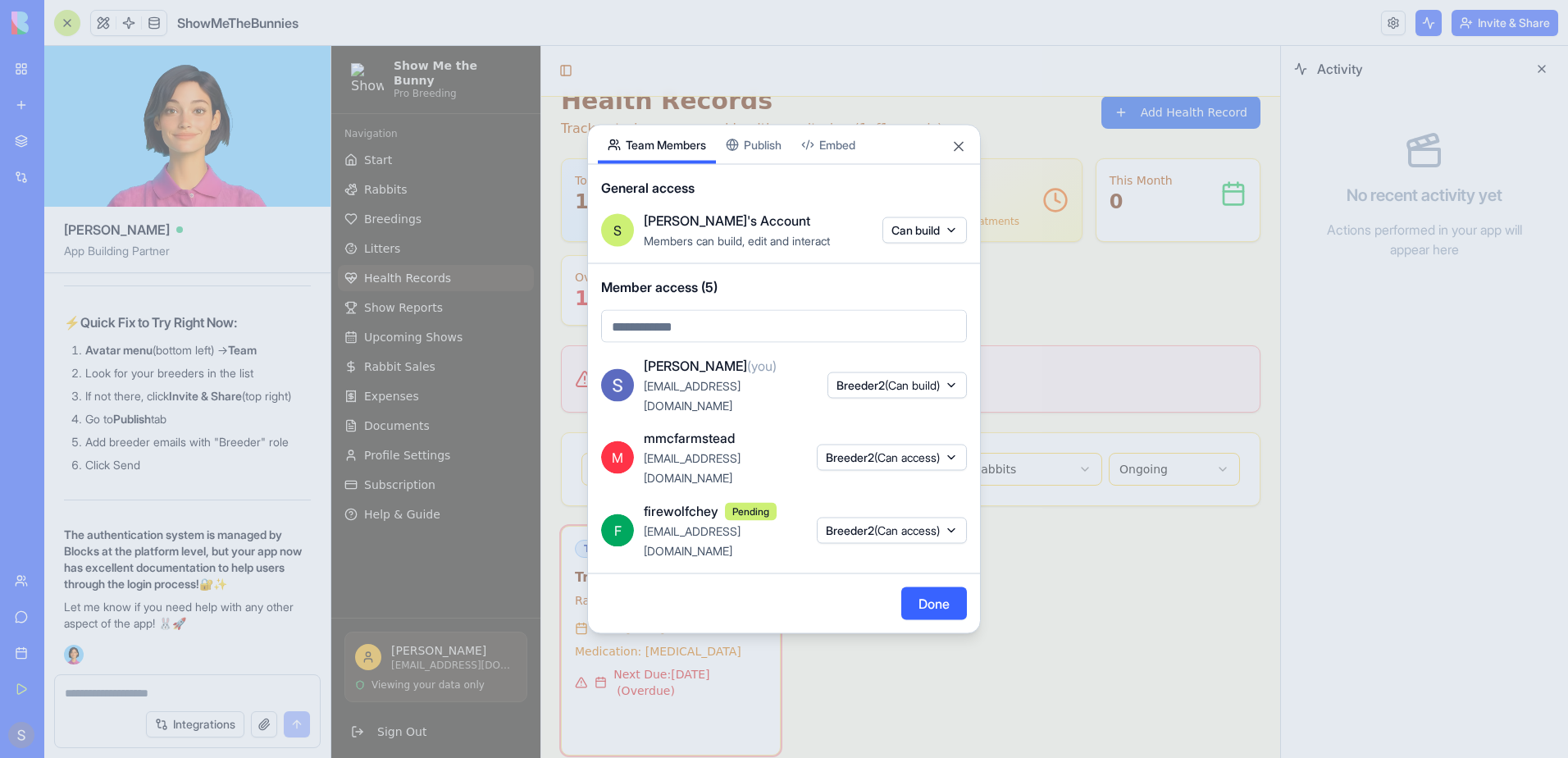
click at [959, 517] on button "Breeder2 (Can access)" at bounding box center [892, 530] width 150 height 26
click at [900, 448] on div "Can build" at bounding box center [886, 442] width 123 height 26
click at [832, 565] on div at bounding box center [784, 379] width 1568 height 758
click at [933, 457] on span "(Can access)" at bounding box center [907, 457] width 66 height 14
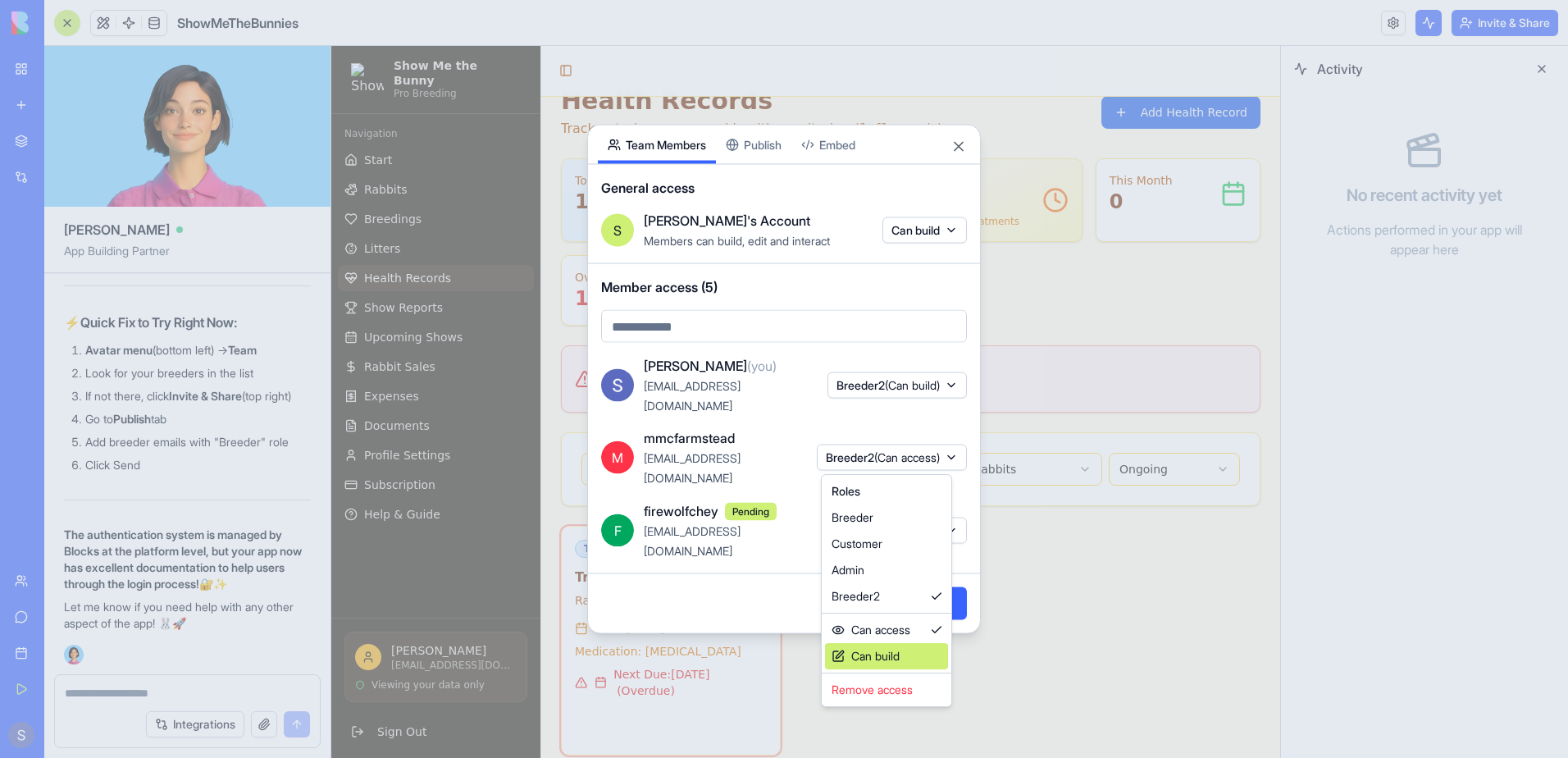
click at [894, 646] on div "Can build" at bounding box center [886, 656] width 123 height 26
click at [891, 652] on div "Can build" at bounding box center [892, 656] width 123 height 26
click at [740, 566] on div at bounding box center [784, 379] width 1568 height 758
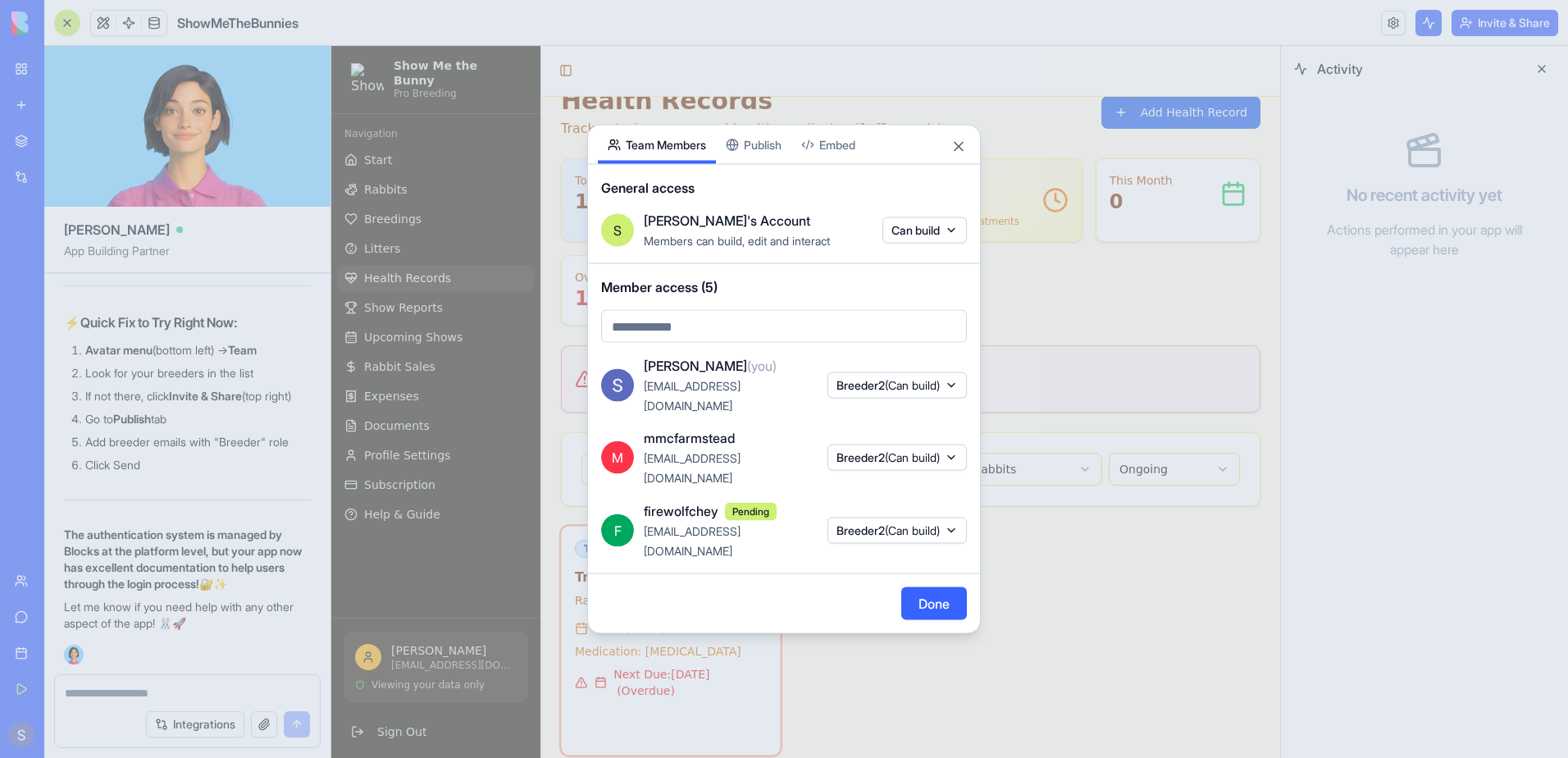
click at [929, 587] on button "Done" at bounding box center [934, 603] width 66 height 33
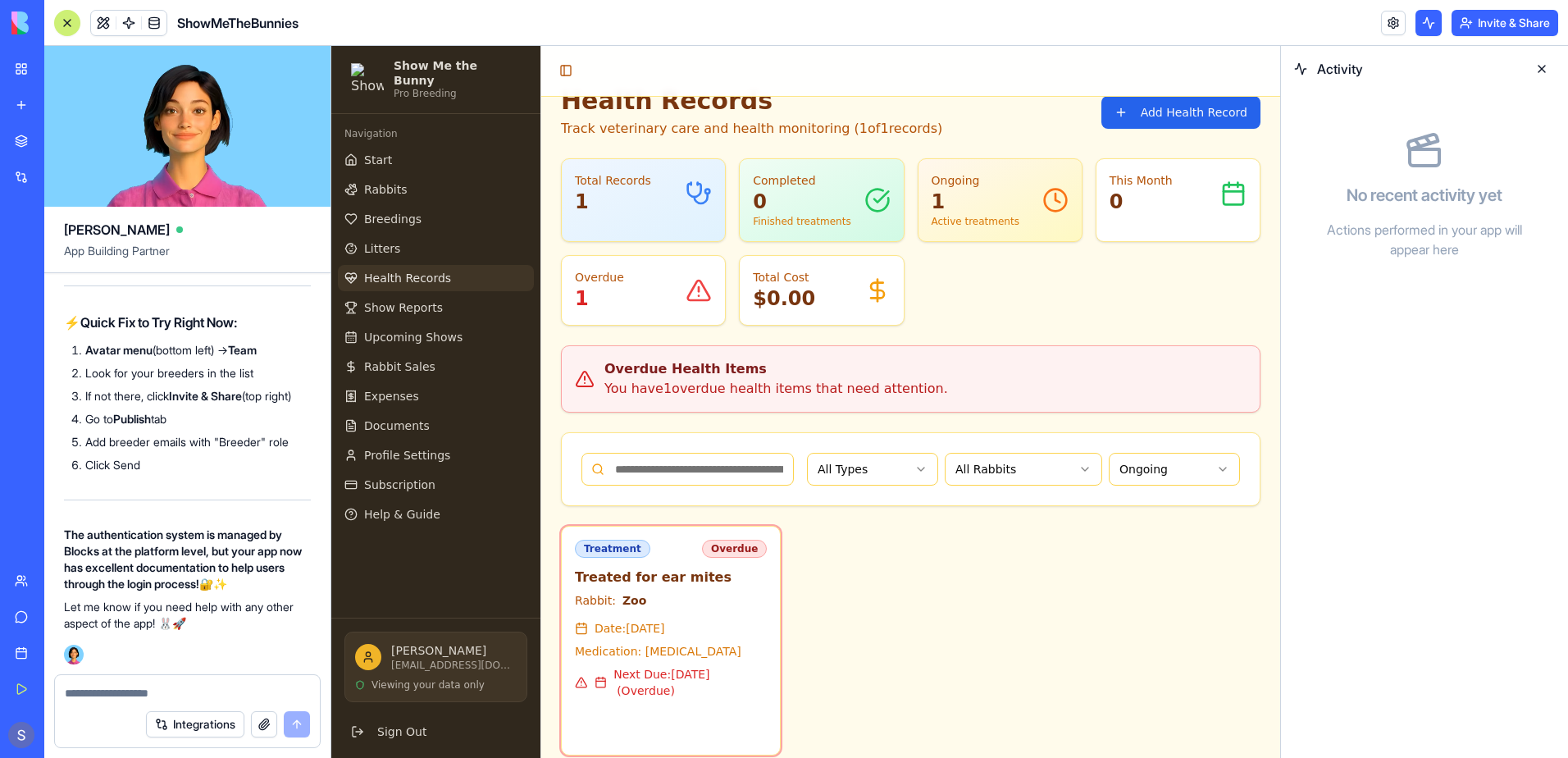
click at [97, 688] on textarea at bounding box center [187, 693] width 245 height 17
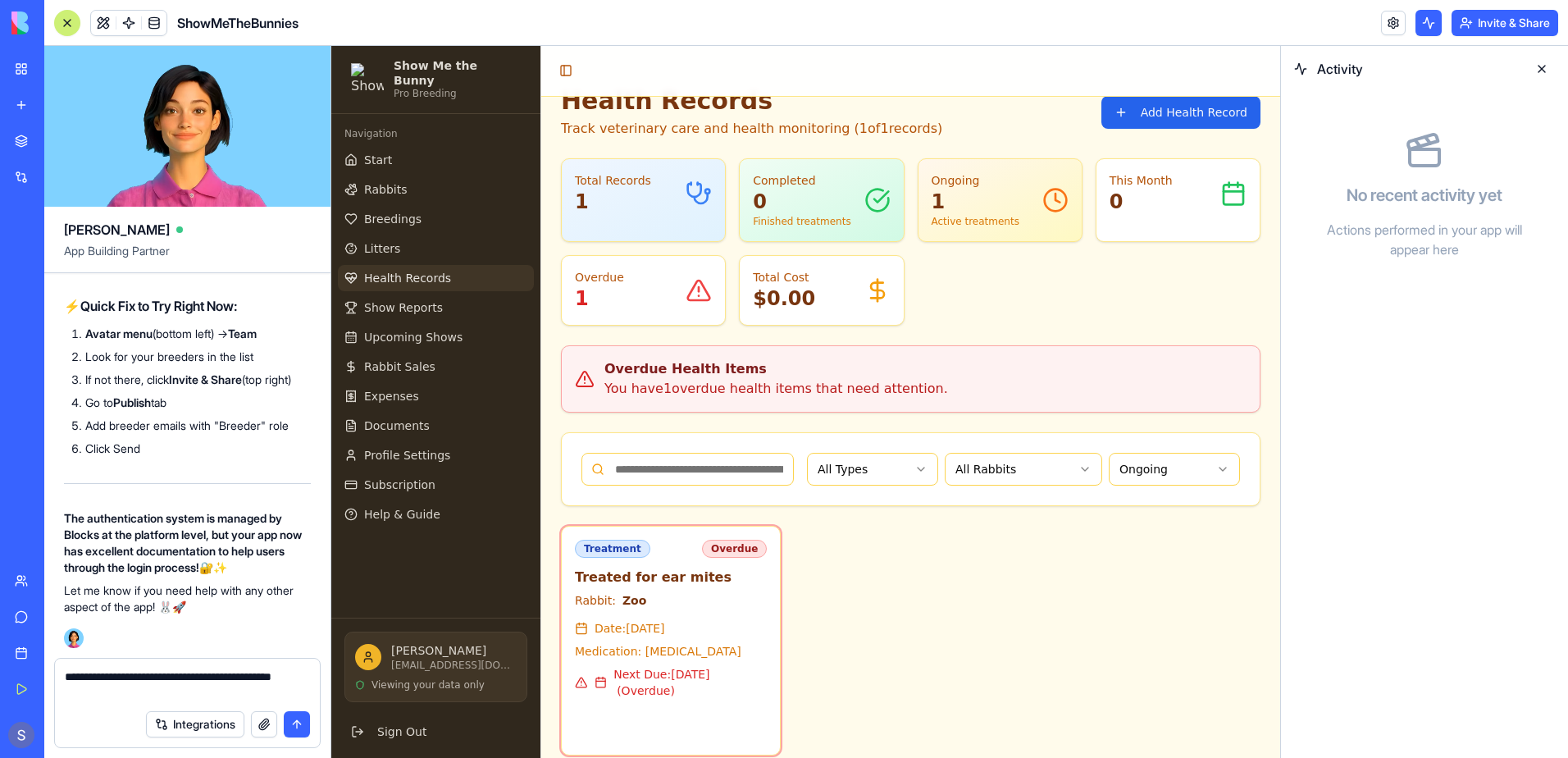
type textarea "**********"
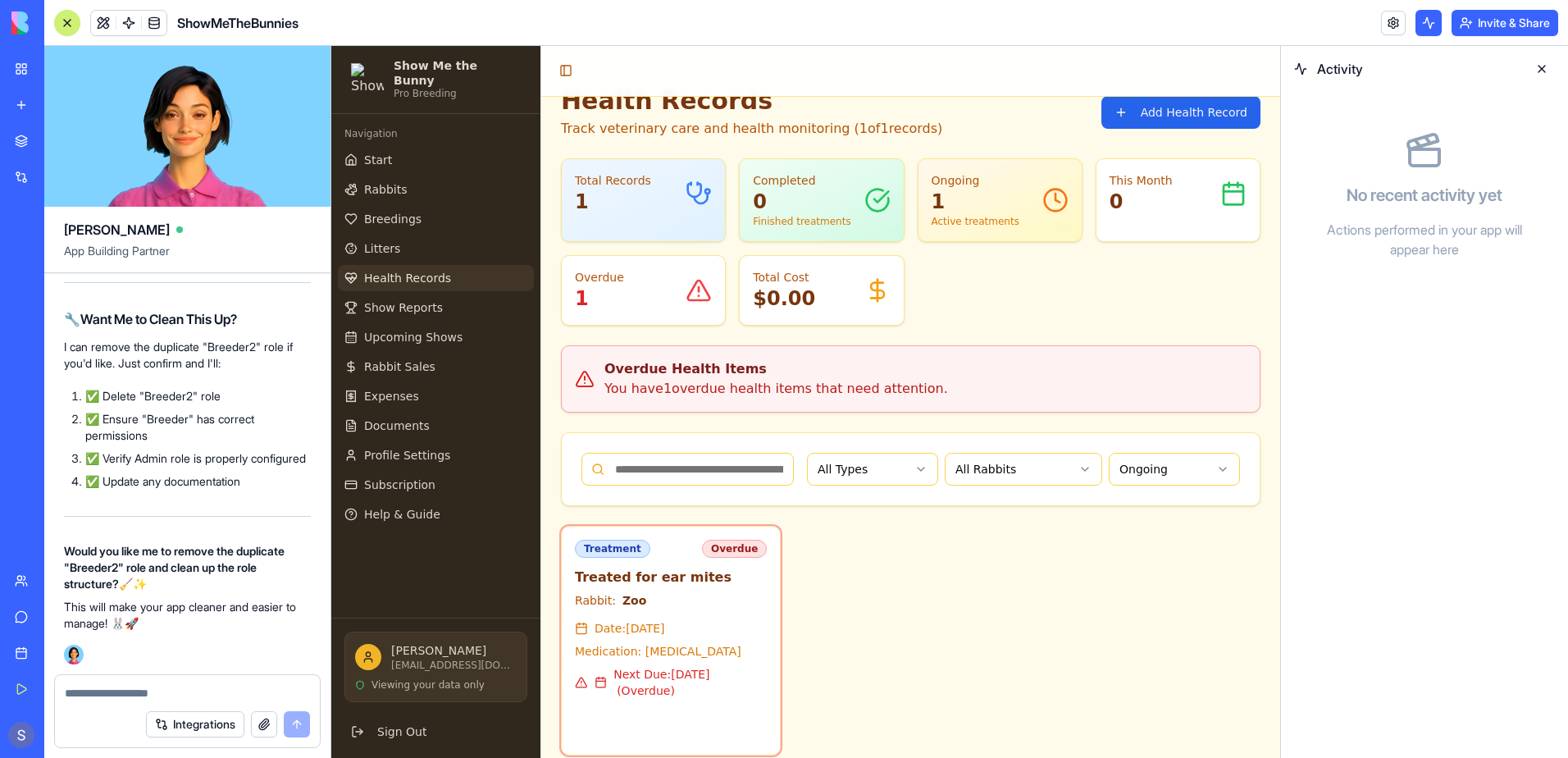
scroll to position [305044, 0]
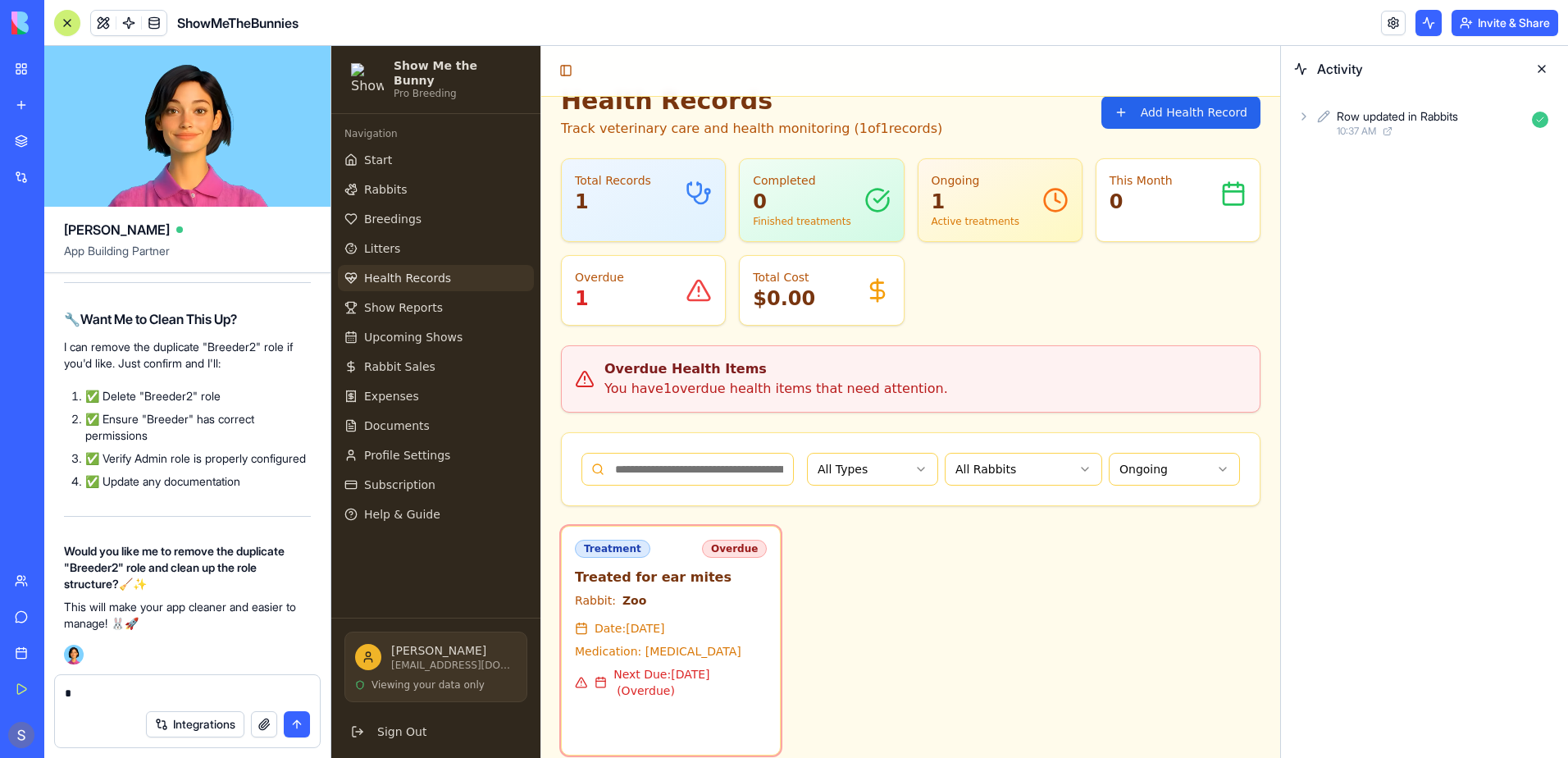
type textarea "**"
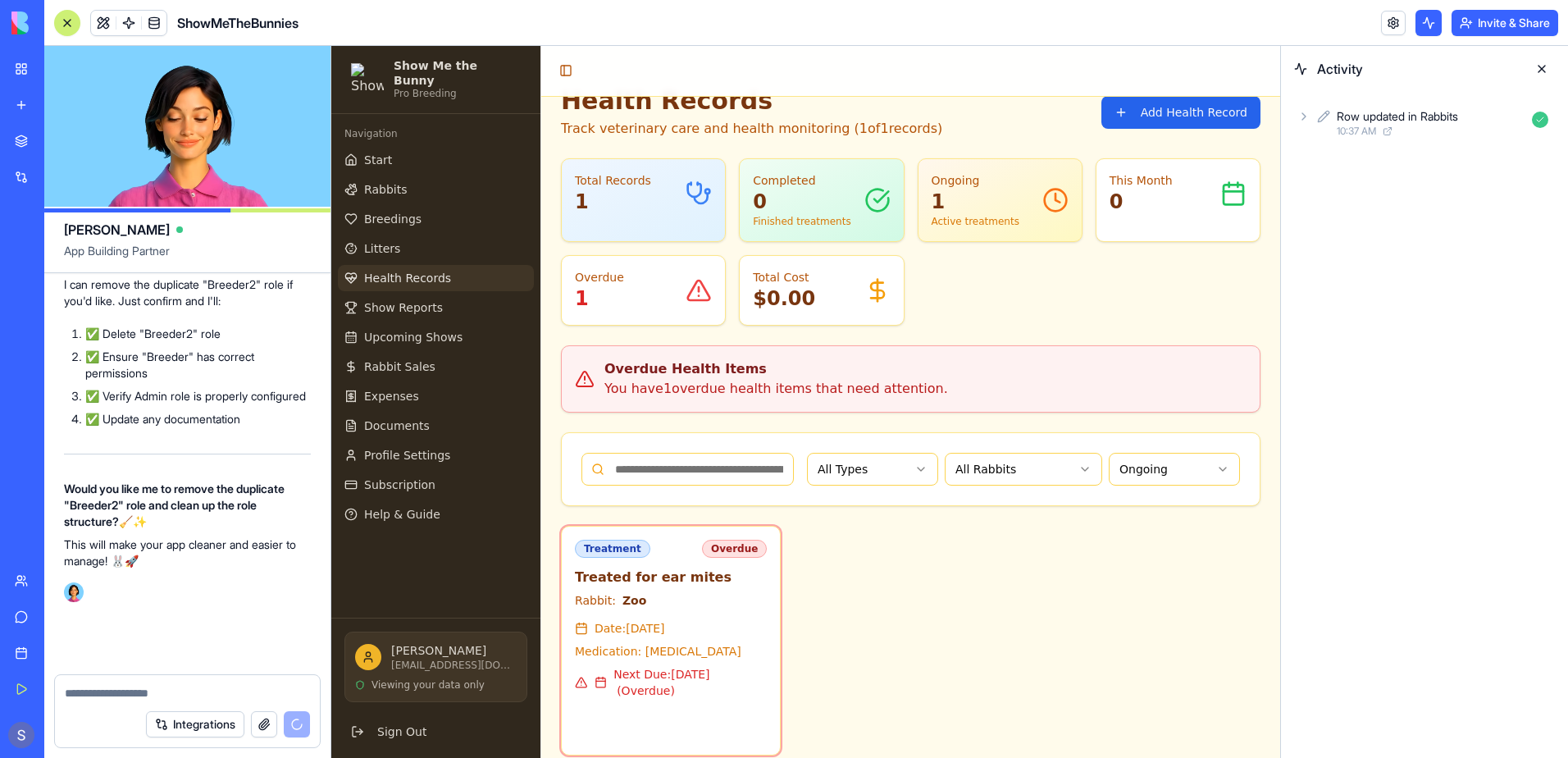
scroll to position [305107, 0]
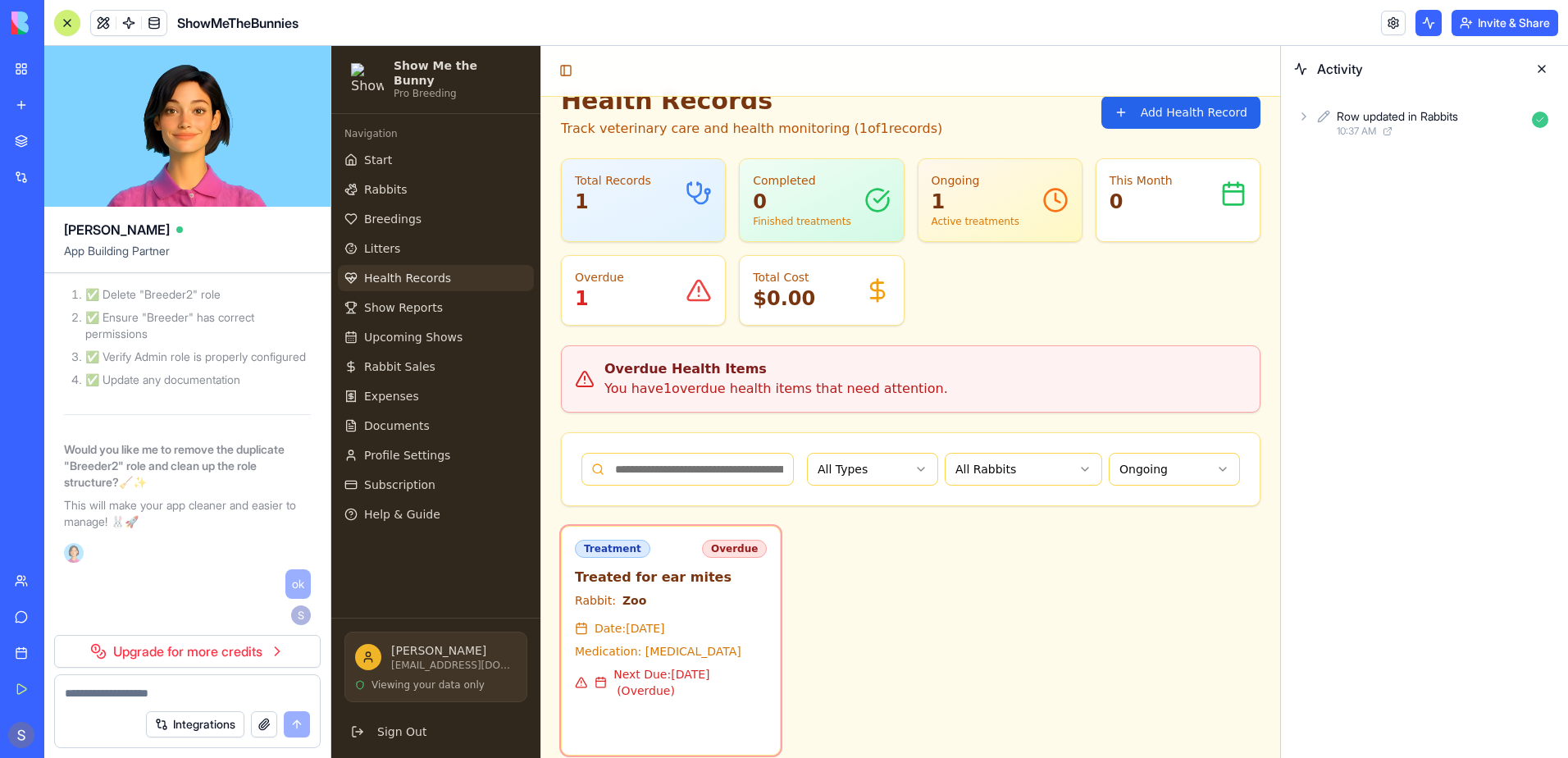
click at [137, 652] on link "Upgrade for more credits" at bounding box center [187, 651] width 266 height 33
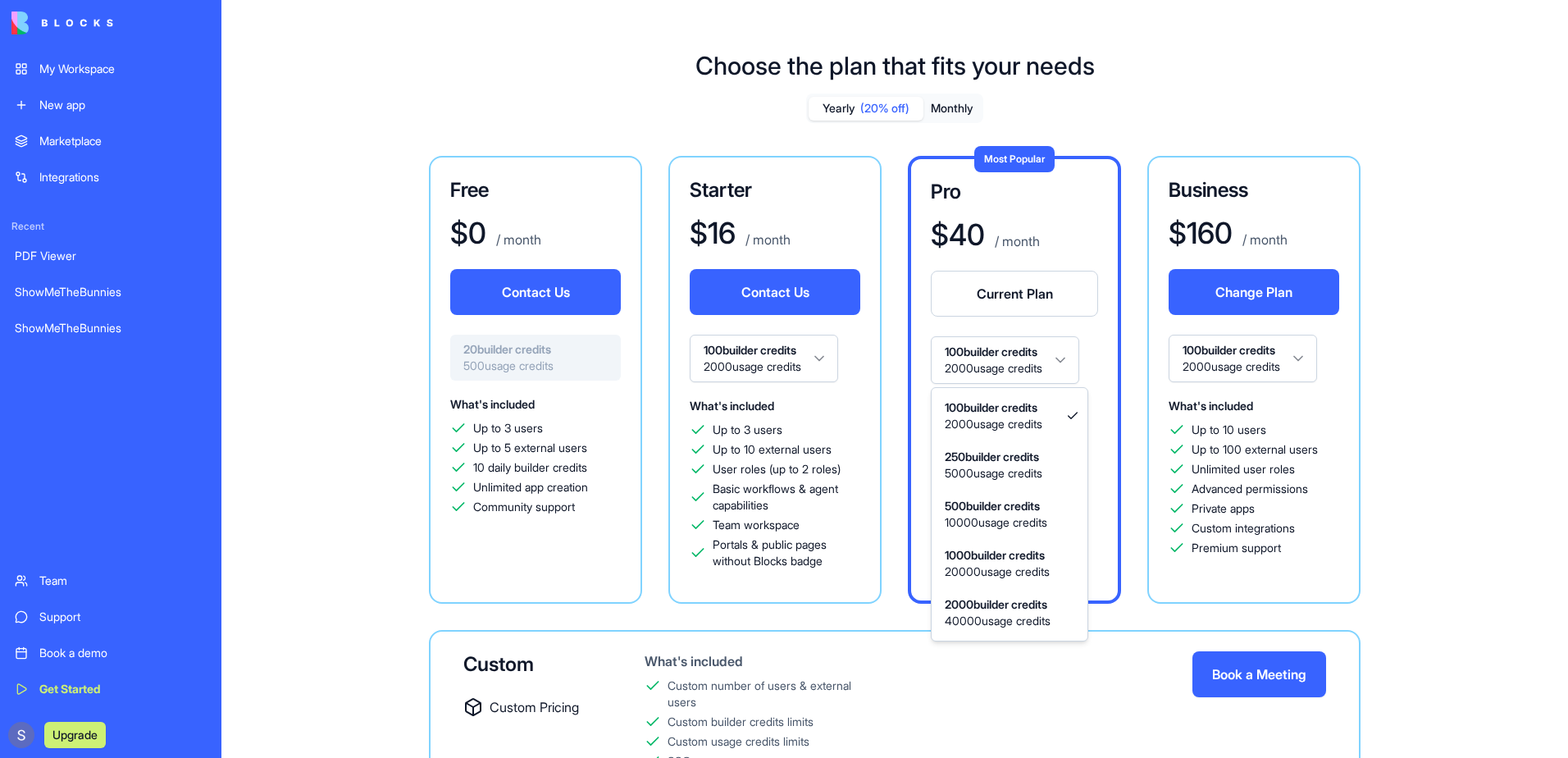
click at [1065, 360] on html "My Workspace New app Marketplace Integrations Recent PDF Viewer ShowMeTheBunnie…" at bounding box center [784, 379] width 1568 height 758
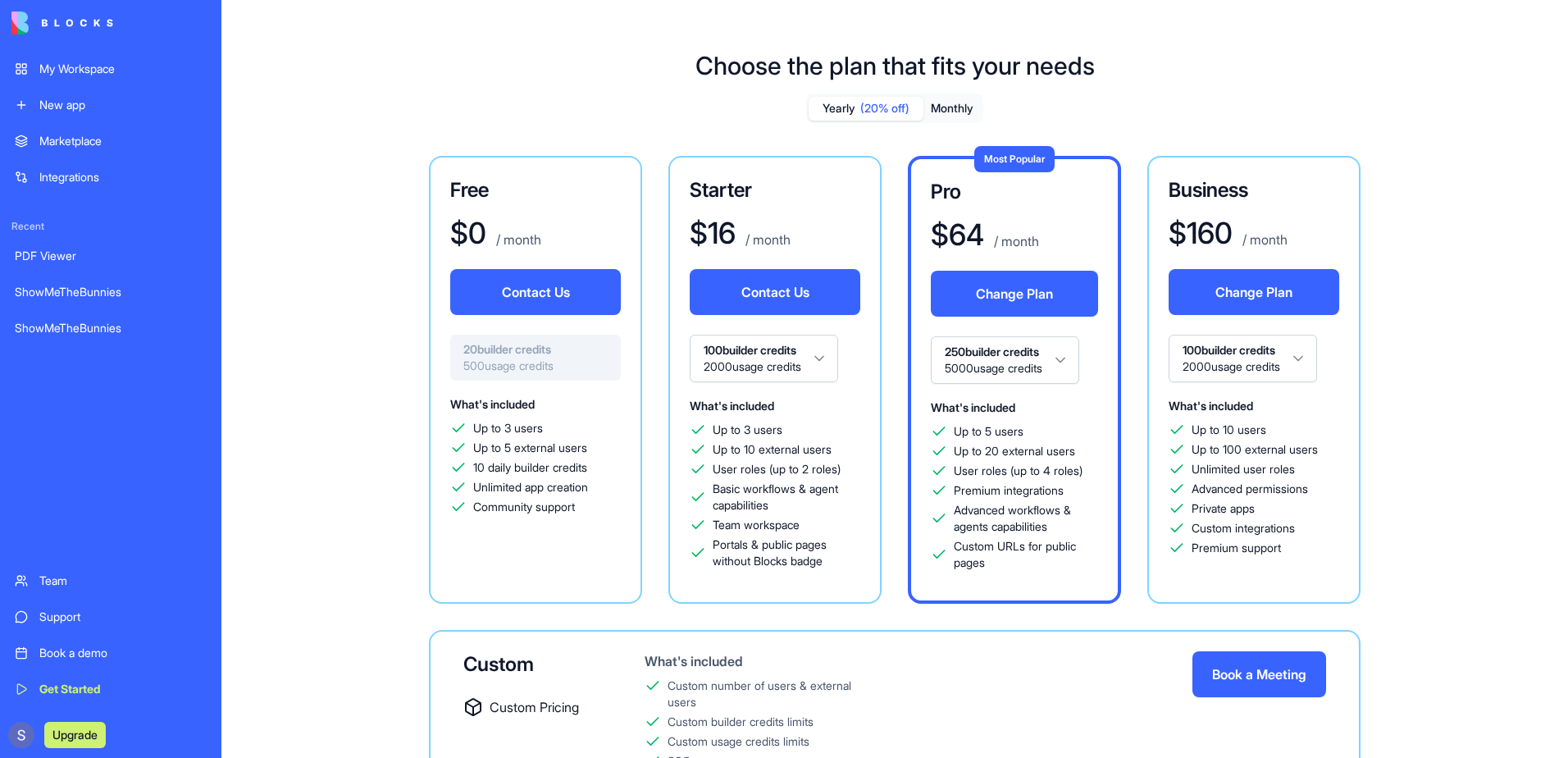
click at [1020, 353] on html "My Workspace New app Marketplace Integrations Recent PDF Viewer ShowMeTheBunnie…" at bounding box center [784, 379] width 1568 height 758
click at [1042, 358] on html "My Workspace New app Marketplace Integrations Recent PDF Viewer ShowMeTheBunnie…" at bounding box center [784, 379] width 1568 height 758
click at [957, 109] on button "Monthly" at bounding box center [951, 109] width 57 height 23
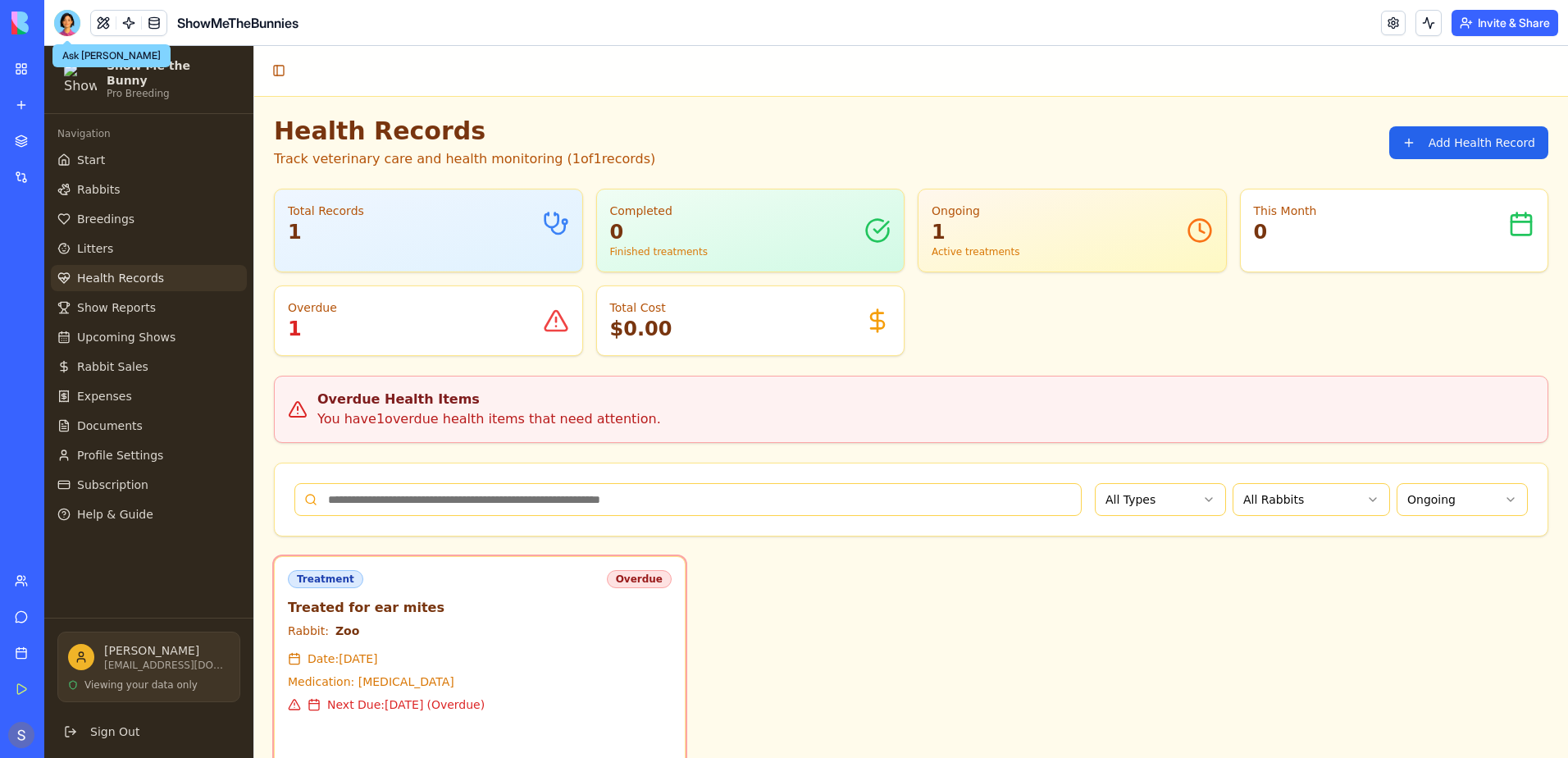
click at [63, 20] on div at bounding box center [67, 22] width 26 height 26
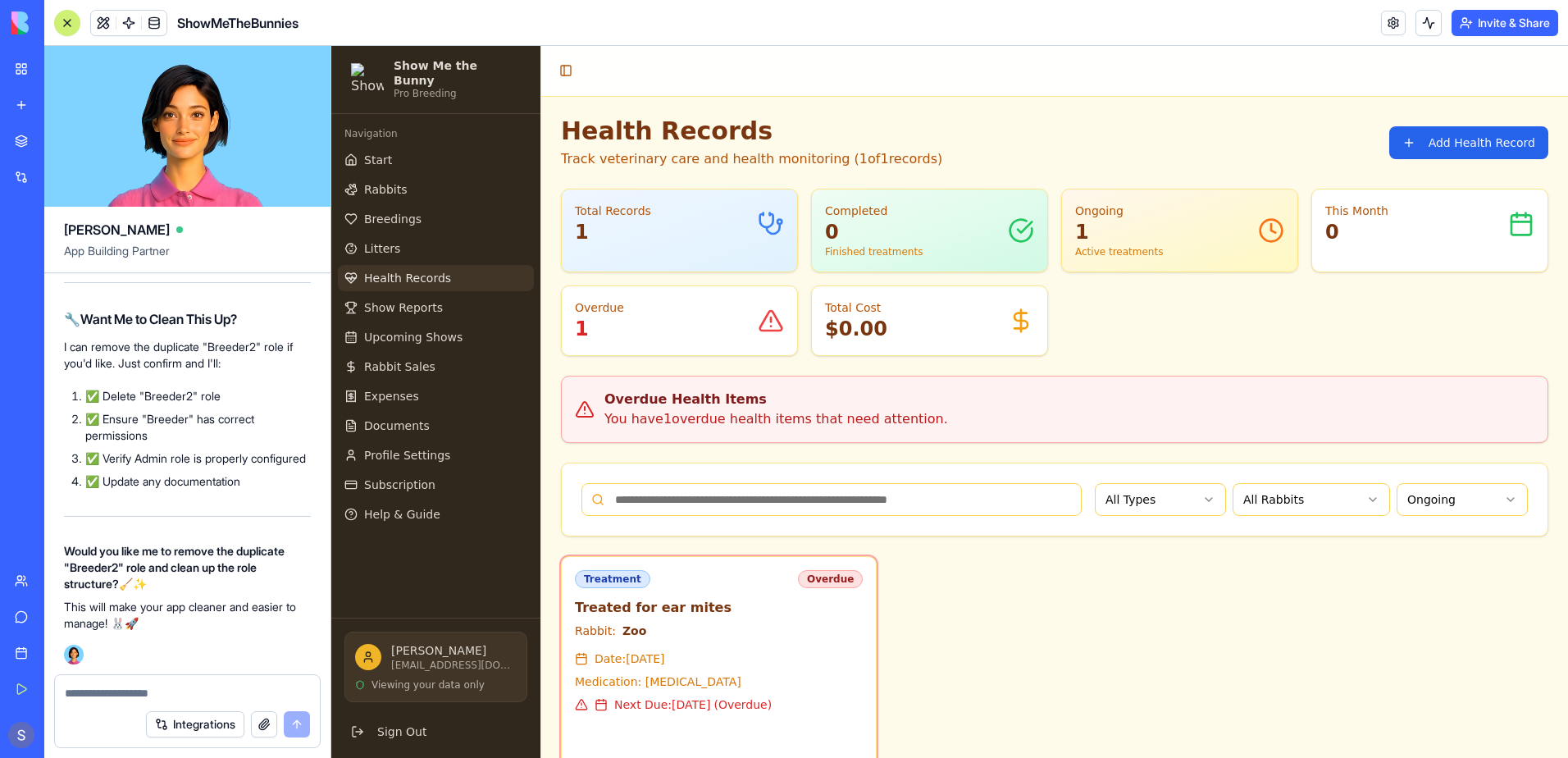
drag, startPoint x: 1187, startPoint y: 3, endPoint x: 1532, endPoint y: 23, distance: 345.6
click at [1532, 23] on button "Invite & Share" at bounding box center [1505, 22] width 107 height 26
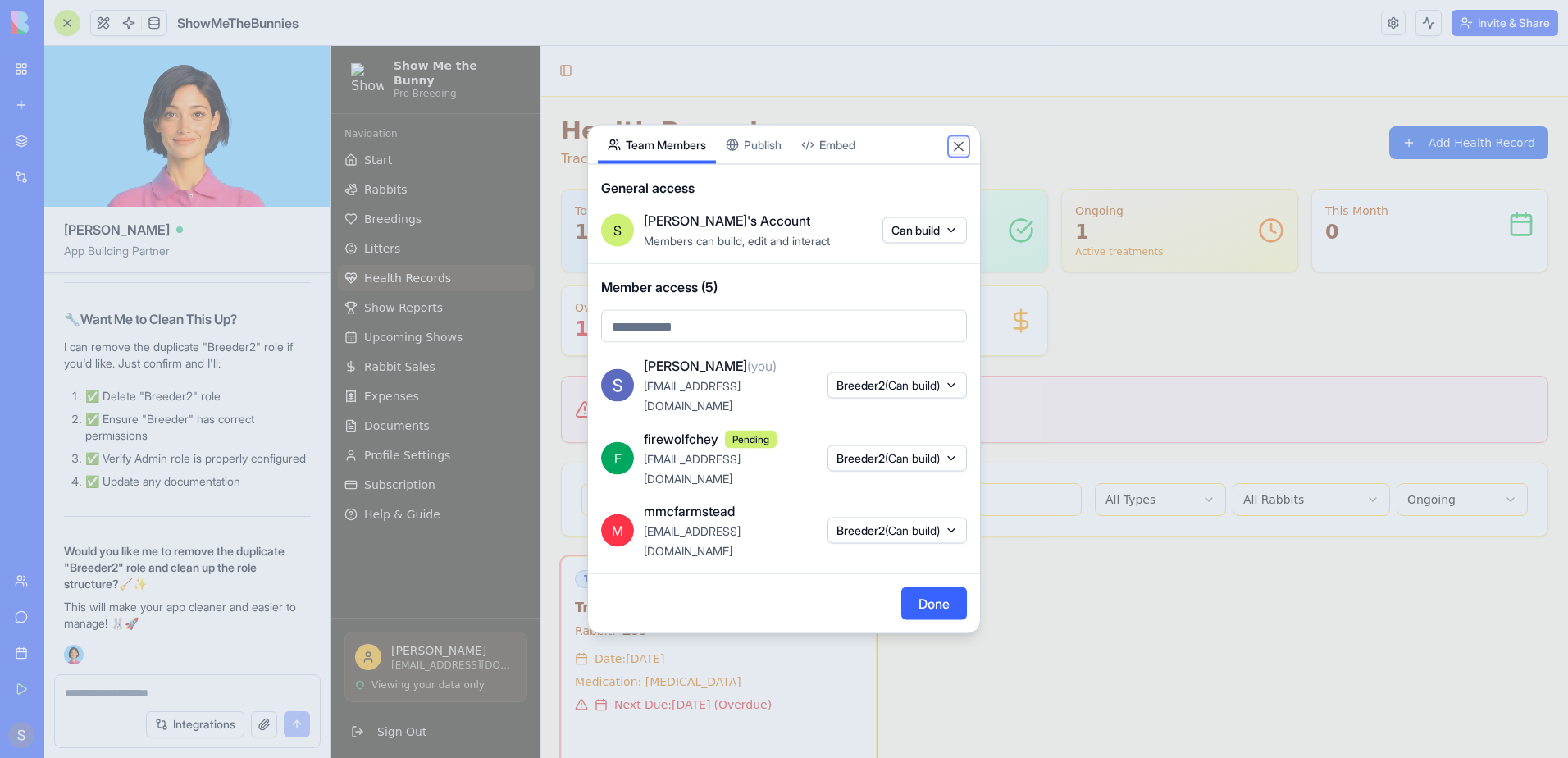
click at [955, 155] on button "Close" at bounding box center [958, 147] width 17 height 17
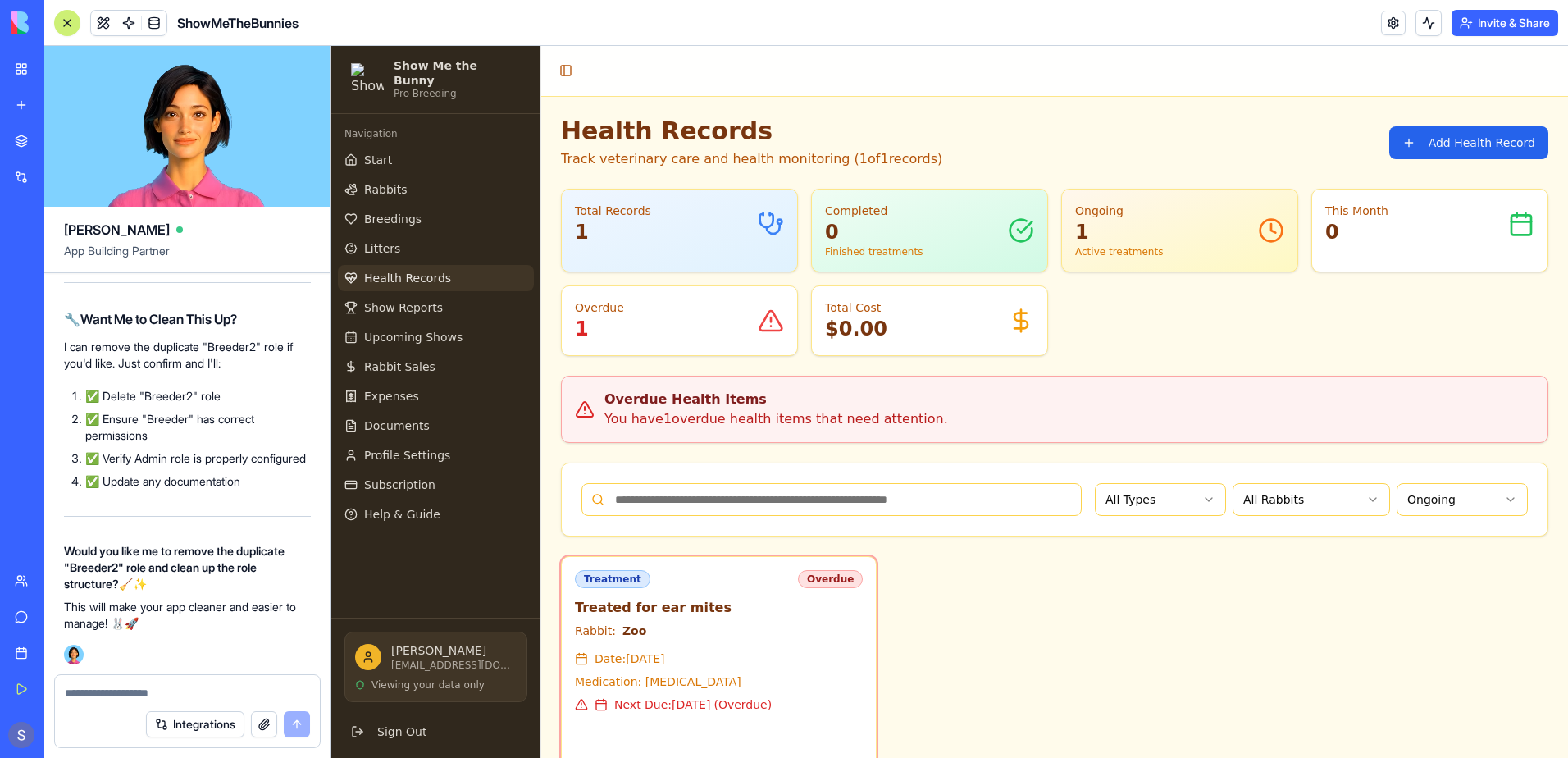
click at [90, 695] on textarea at bounding box center [187, 693] width 245 height 17
type textarea "**********"
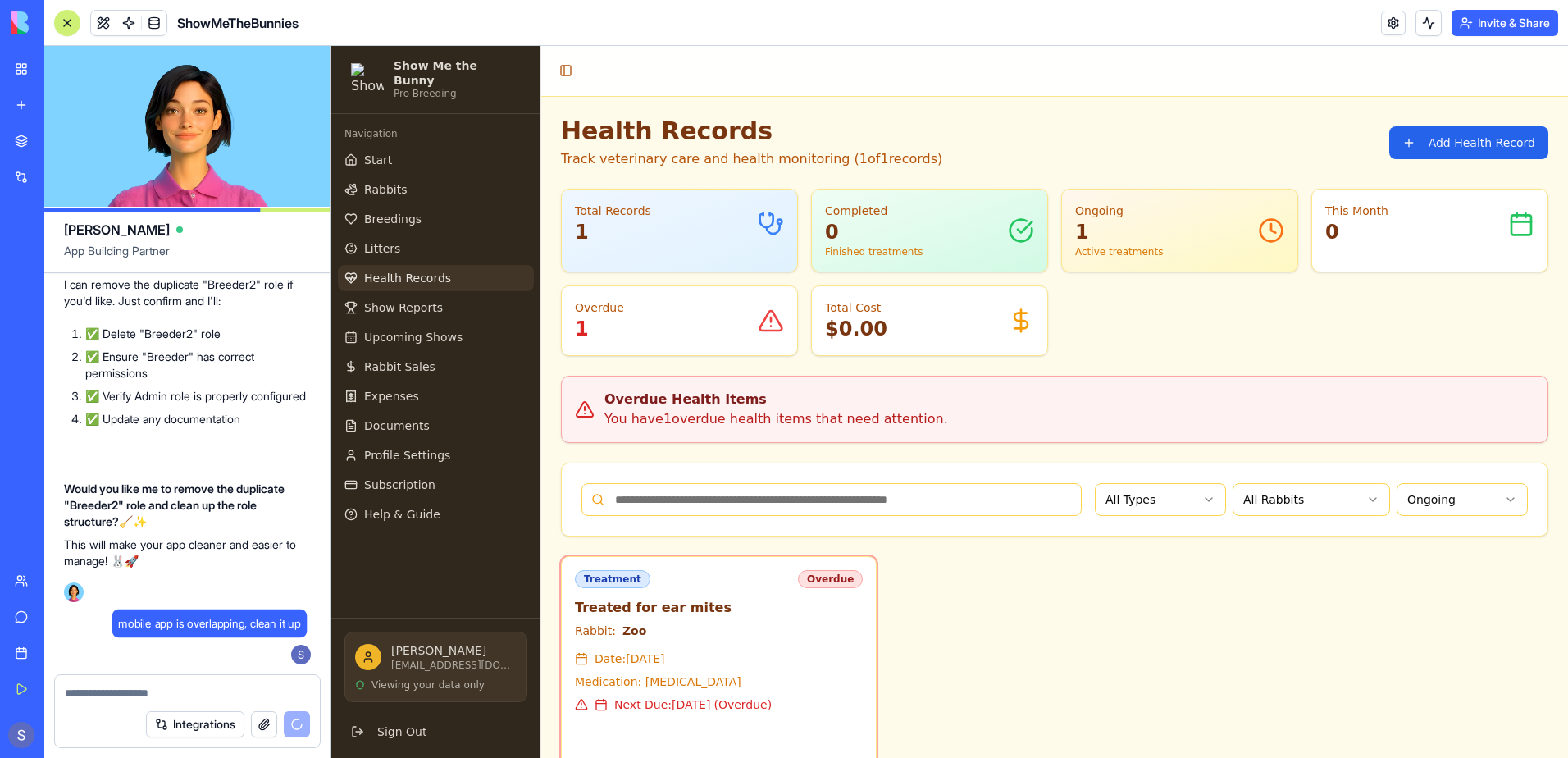
scroll to position [305107, 0]
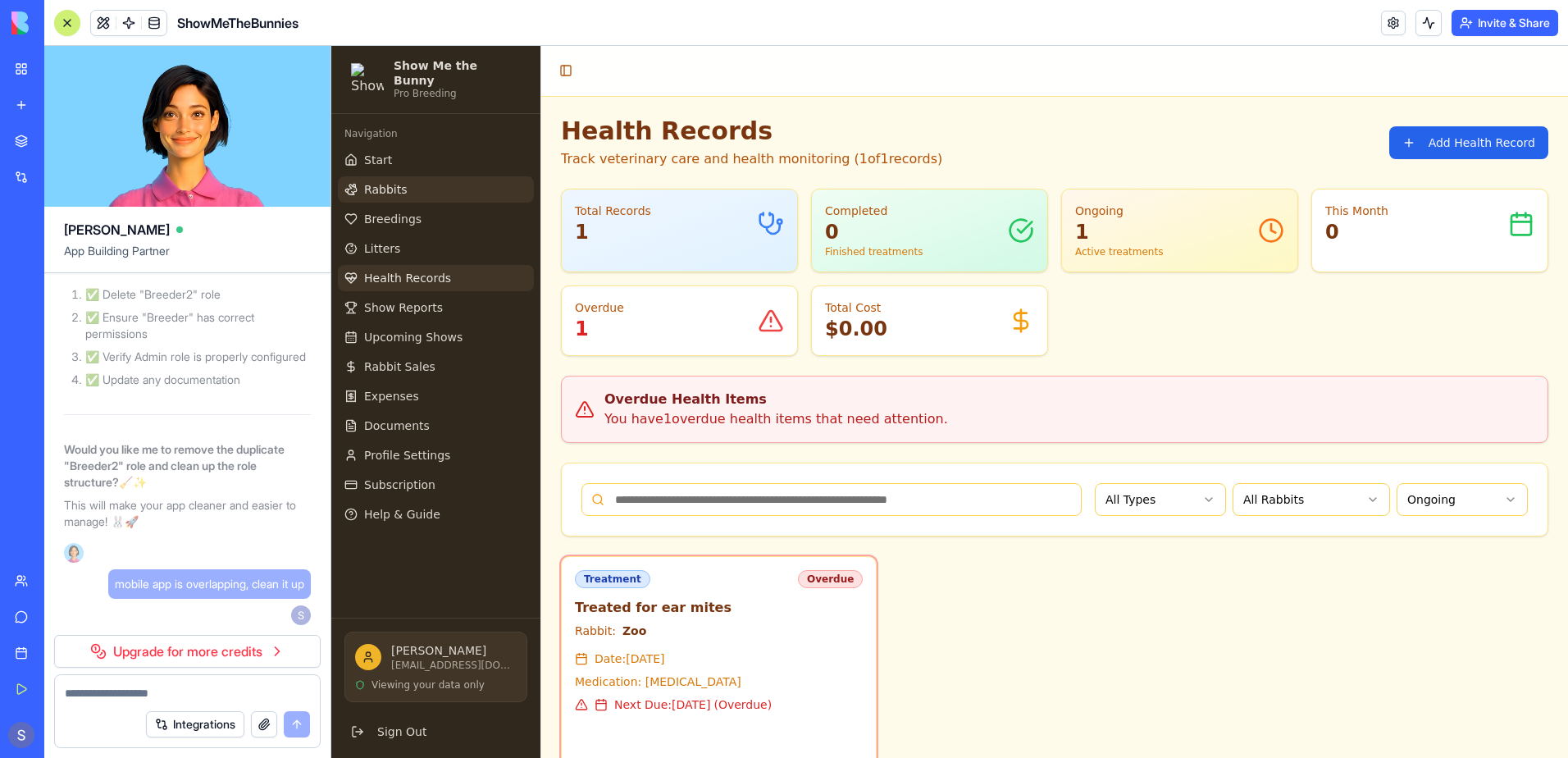
click at [418, 183] on link "Rabbits" at bounding box center [436, 189] width 196 height 26
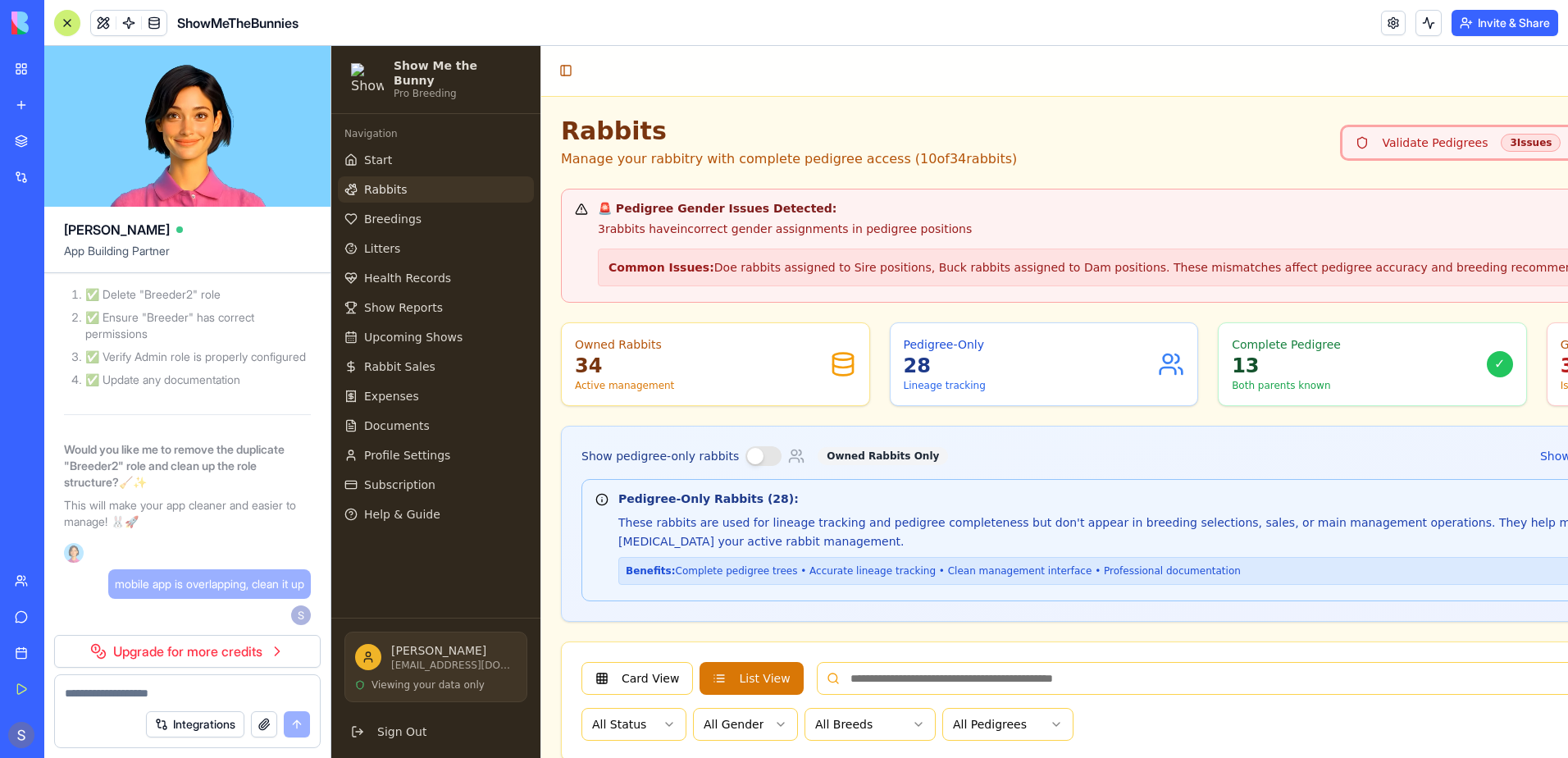
click at [879, 264] on div "Common Issues: Doe rabbits assigned to Sire positions, Buck rabbits assigned to…" at bounding box center [1218, 267] width 1243 height 38
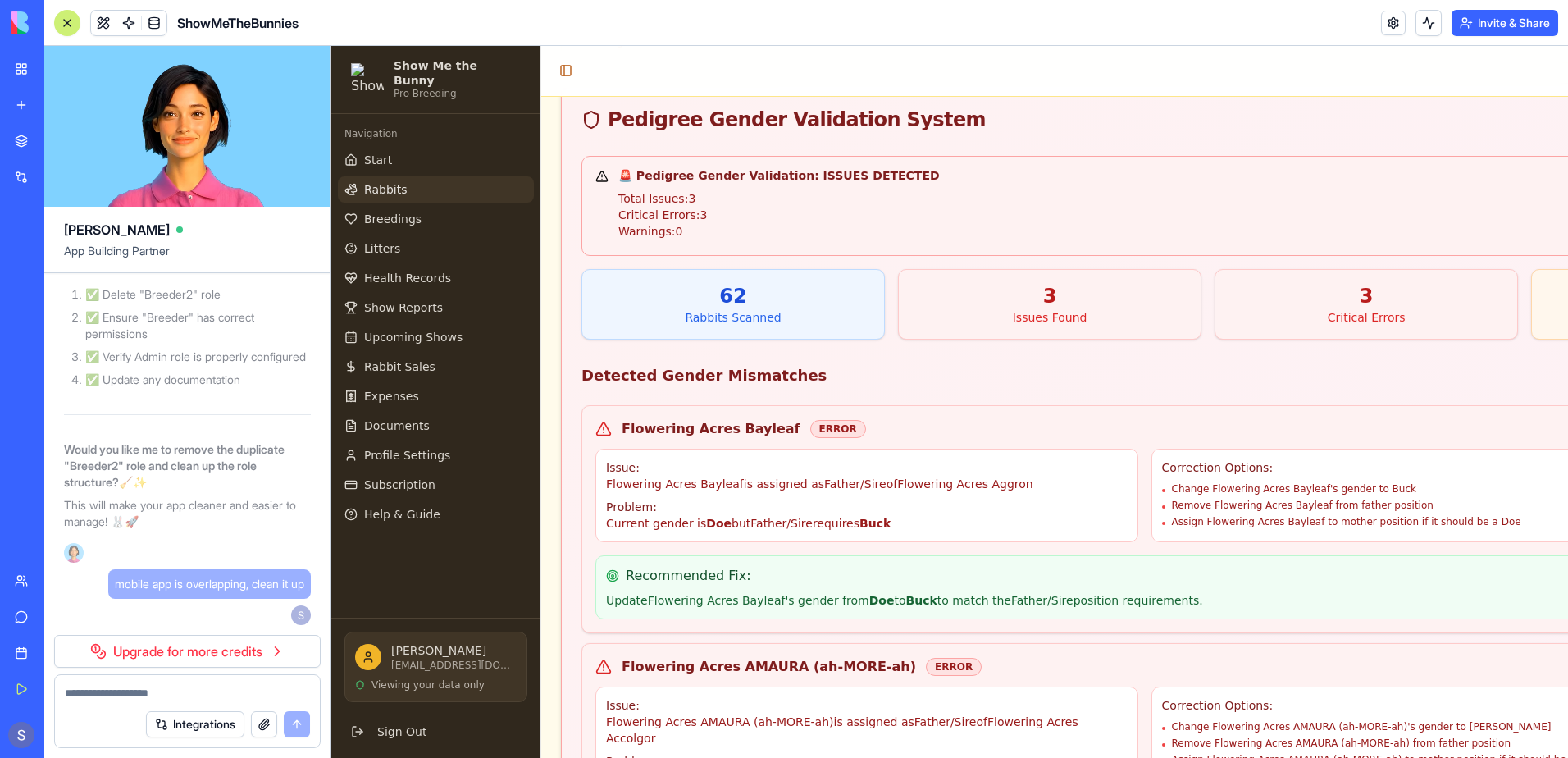
click at [990, 303] on div "3" at bounding box center [1049, 295] width 276 height 26
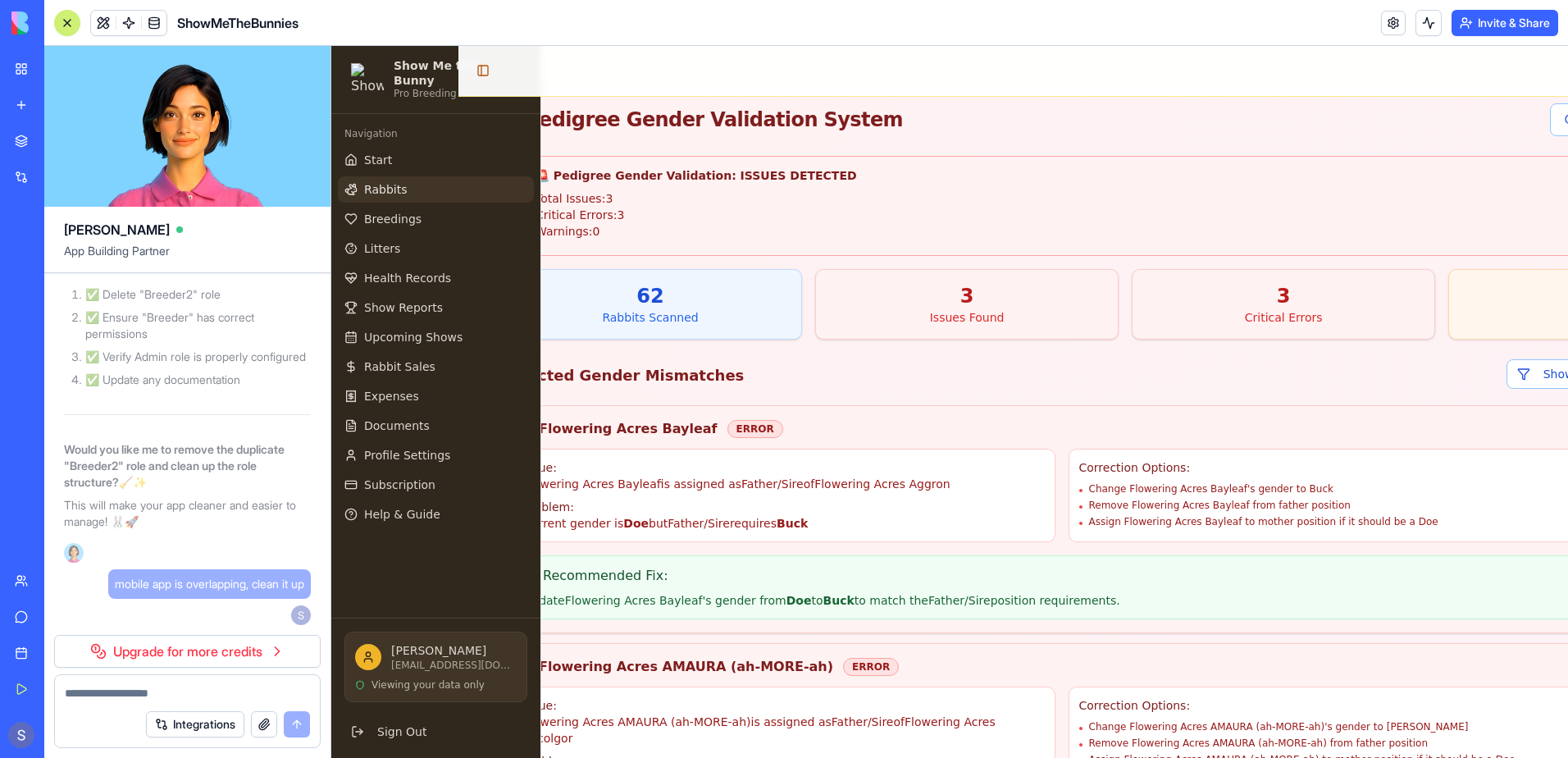
scroll to position [1476, 149]
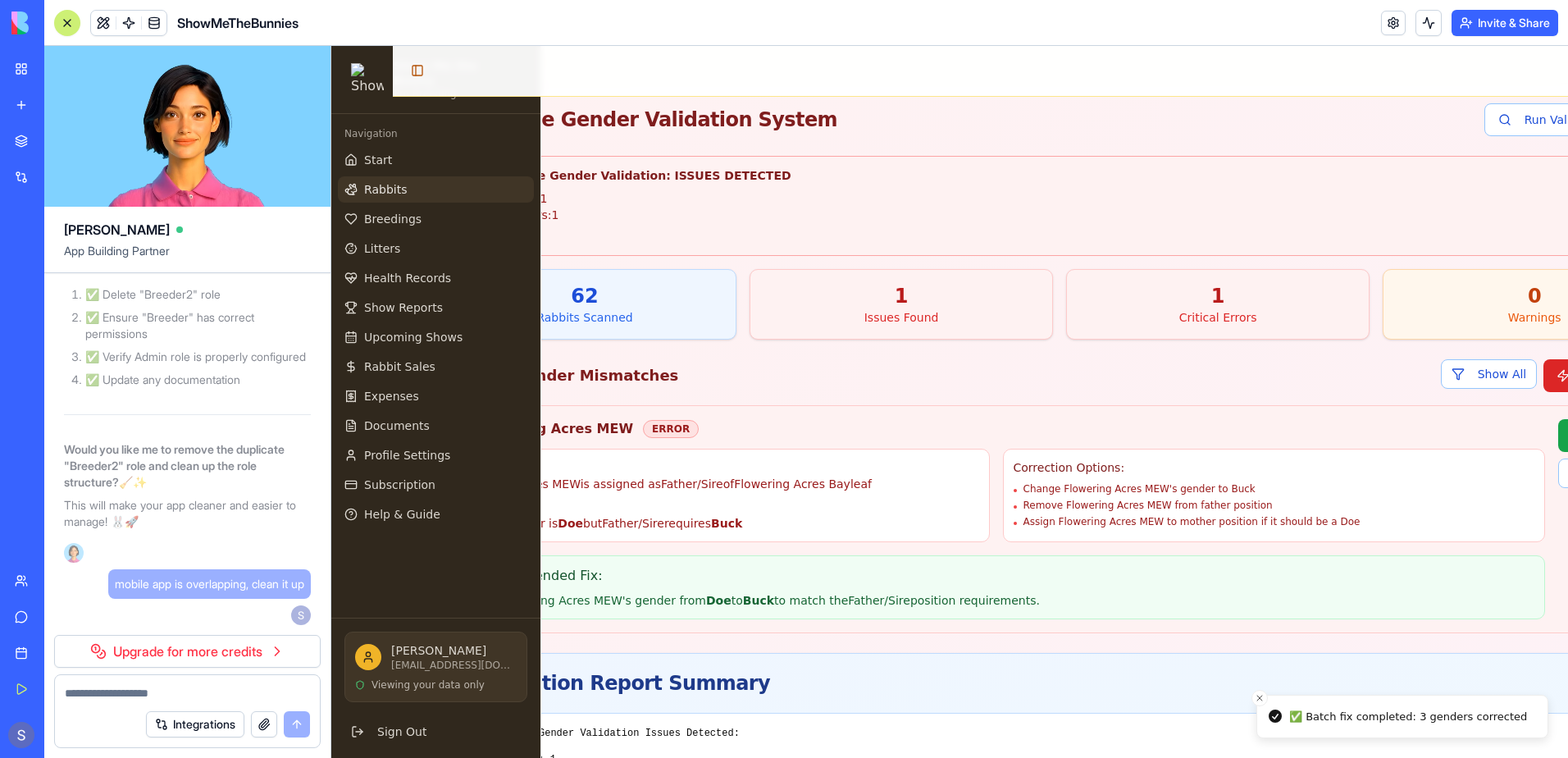
scroll to position [1391, 149]
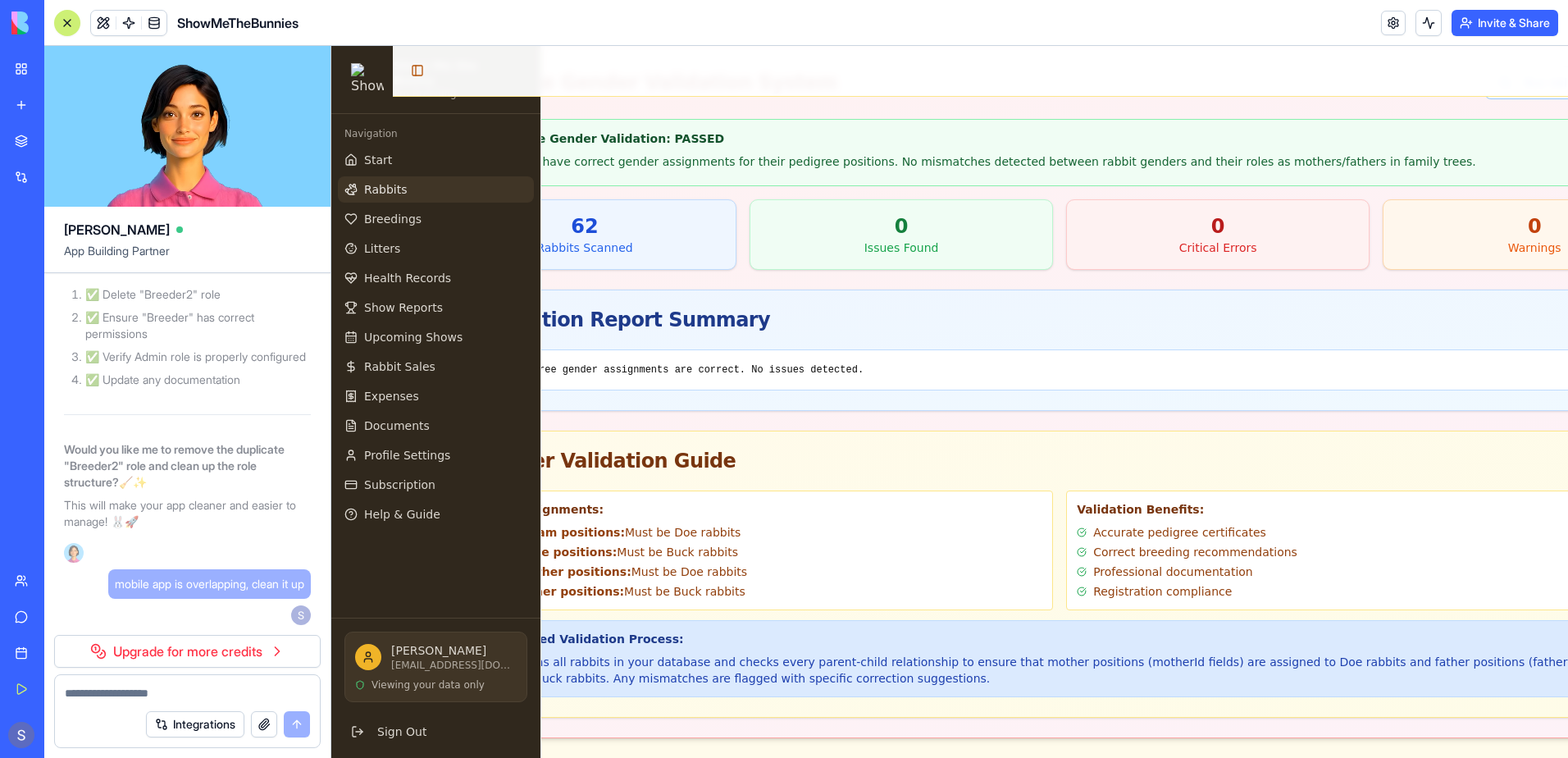
click at [67, 21] on div at bounding box center [67, 23] width 14 height 14
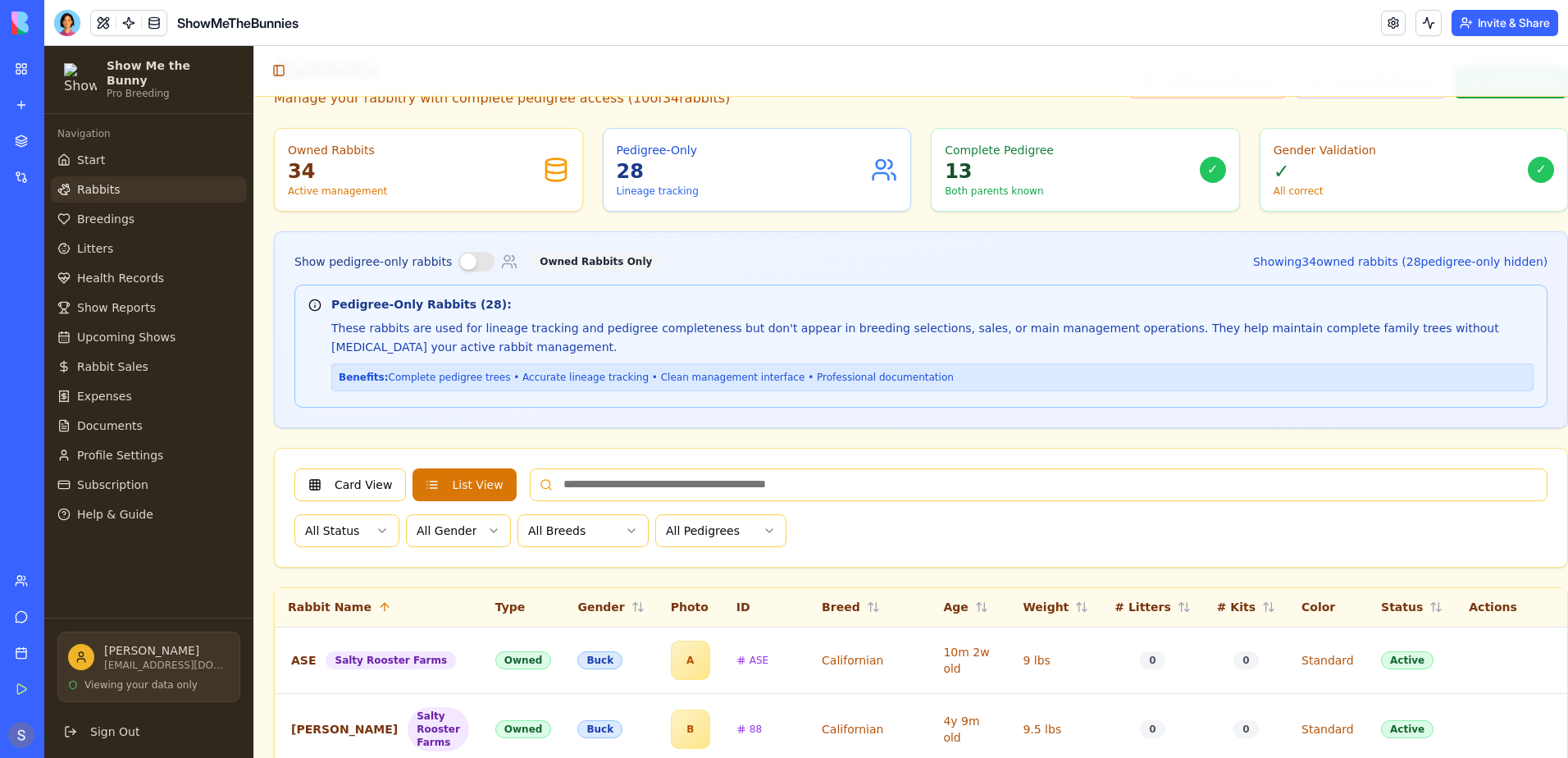
scroll to position [0, 0]
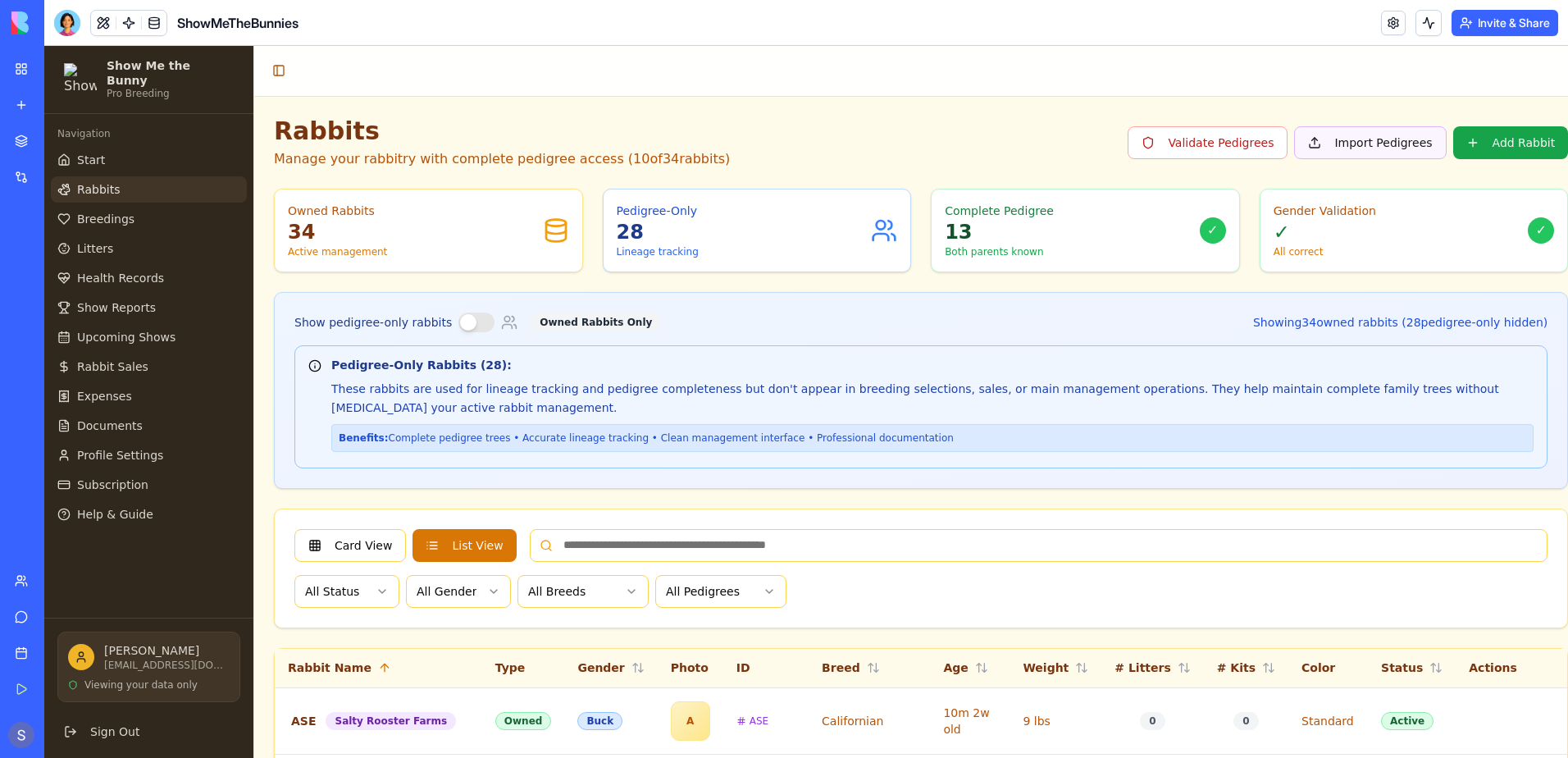
click at [1339, 145] on button "Import Pedigrees" at bounding box center [1370, 143] width 152 height 33
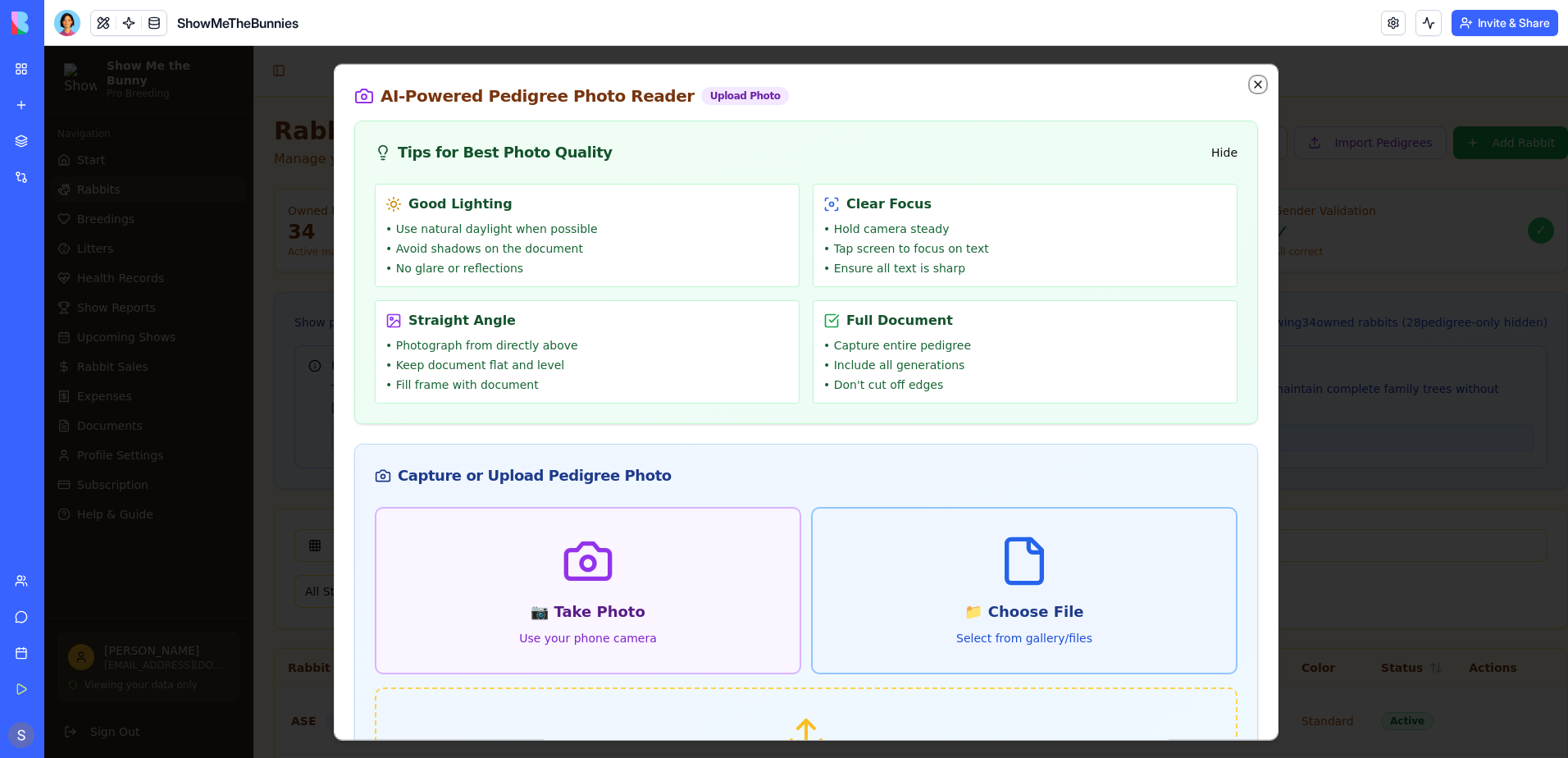
click at [1251, 84] on icon "button" at bounding box center [1258, 85] width 14 height 14
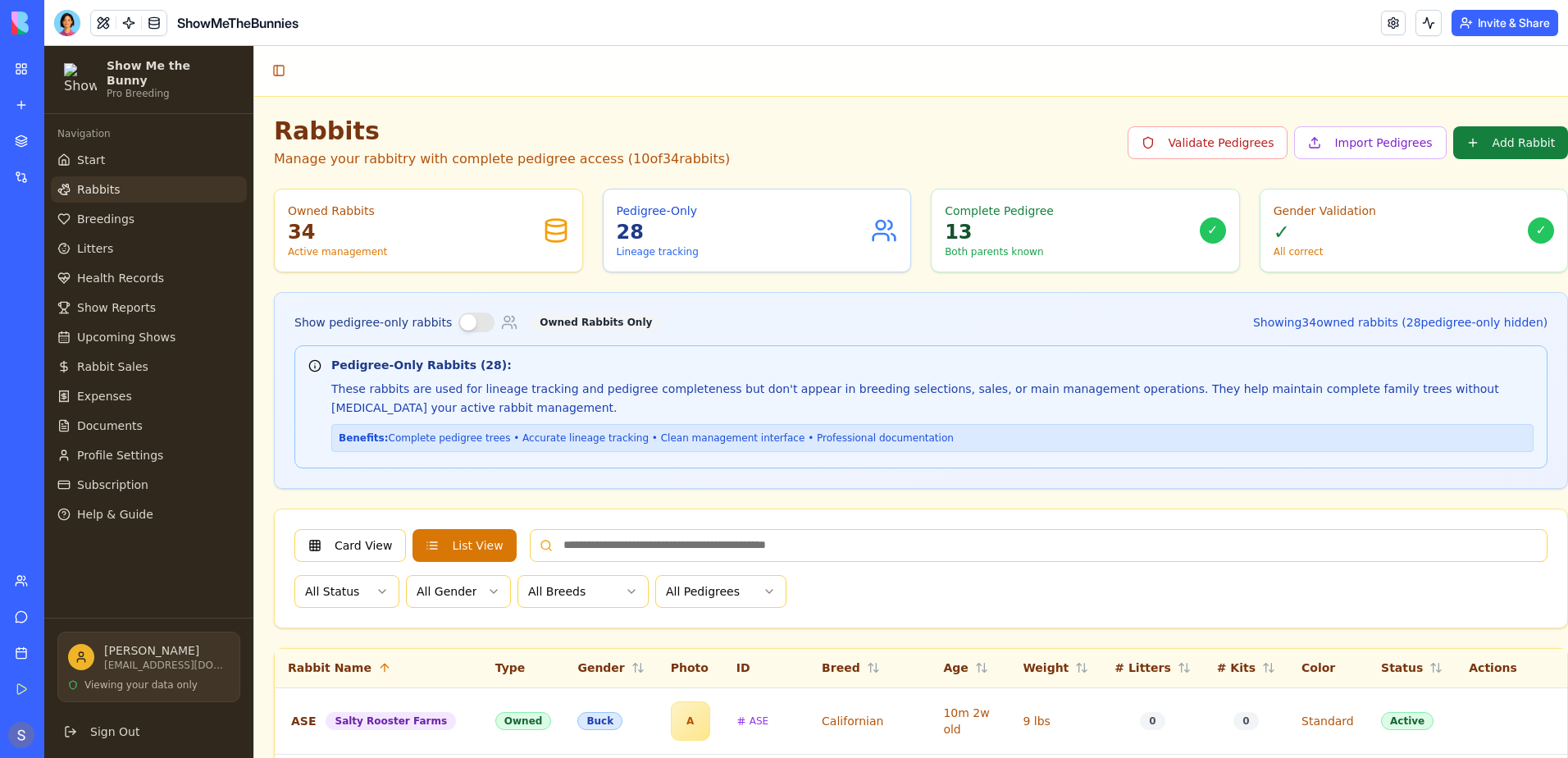
click at [1468, 148] on button "Add Rabbit" at bounding box center [1510, 143] width 116 height 33
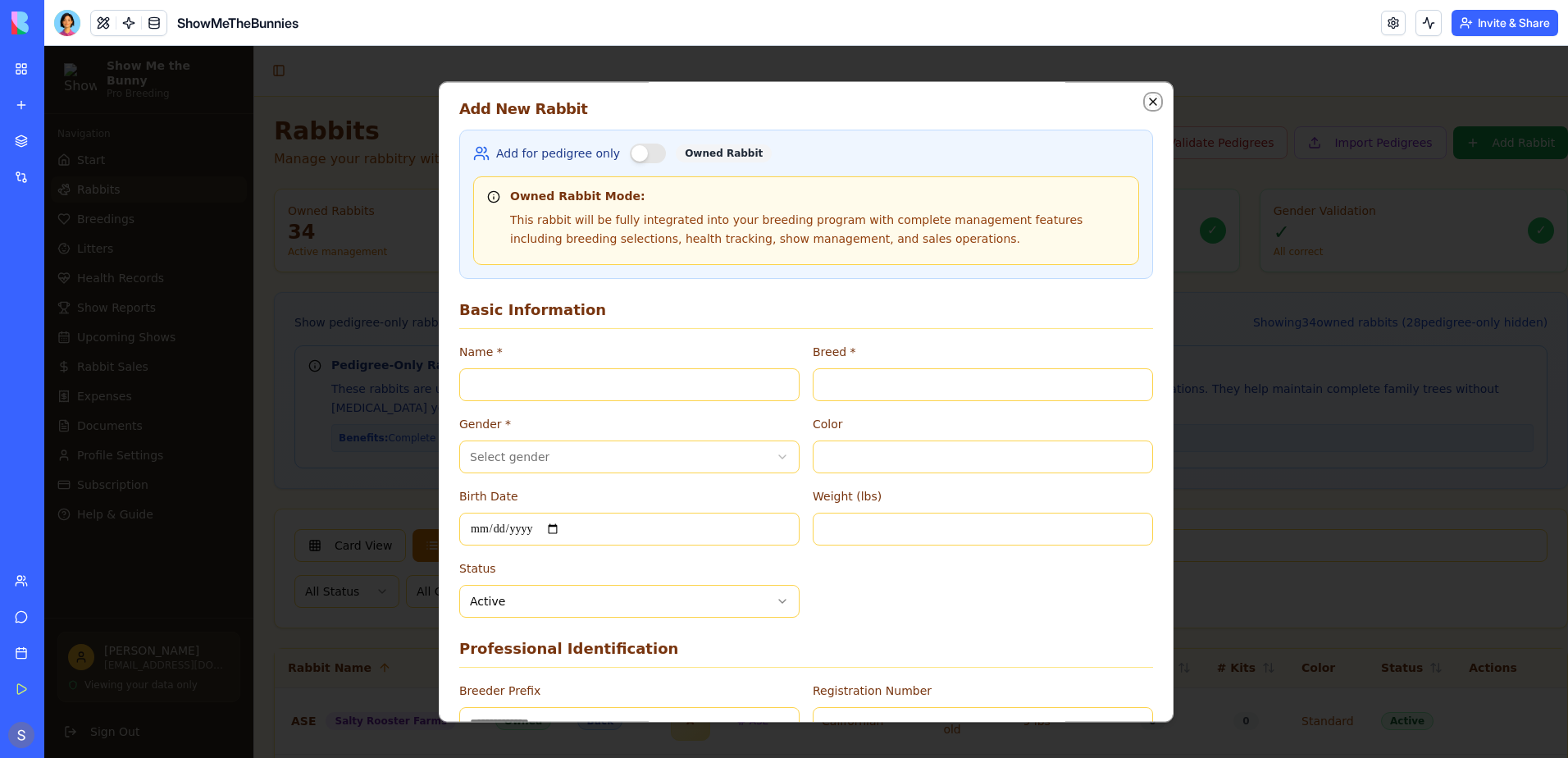
click at [1146, 104] on icon "button" at bounding box center [1153, 102] width 14 height 14
